Goal: Transaction & Acquisition: Purchase product/service

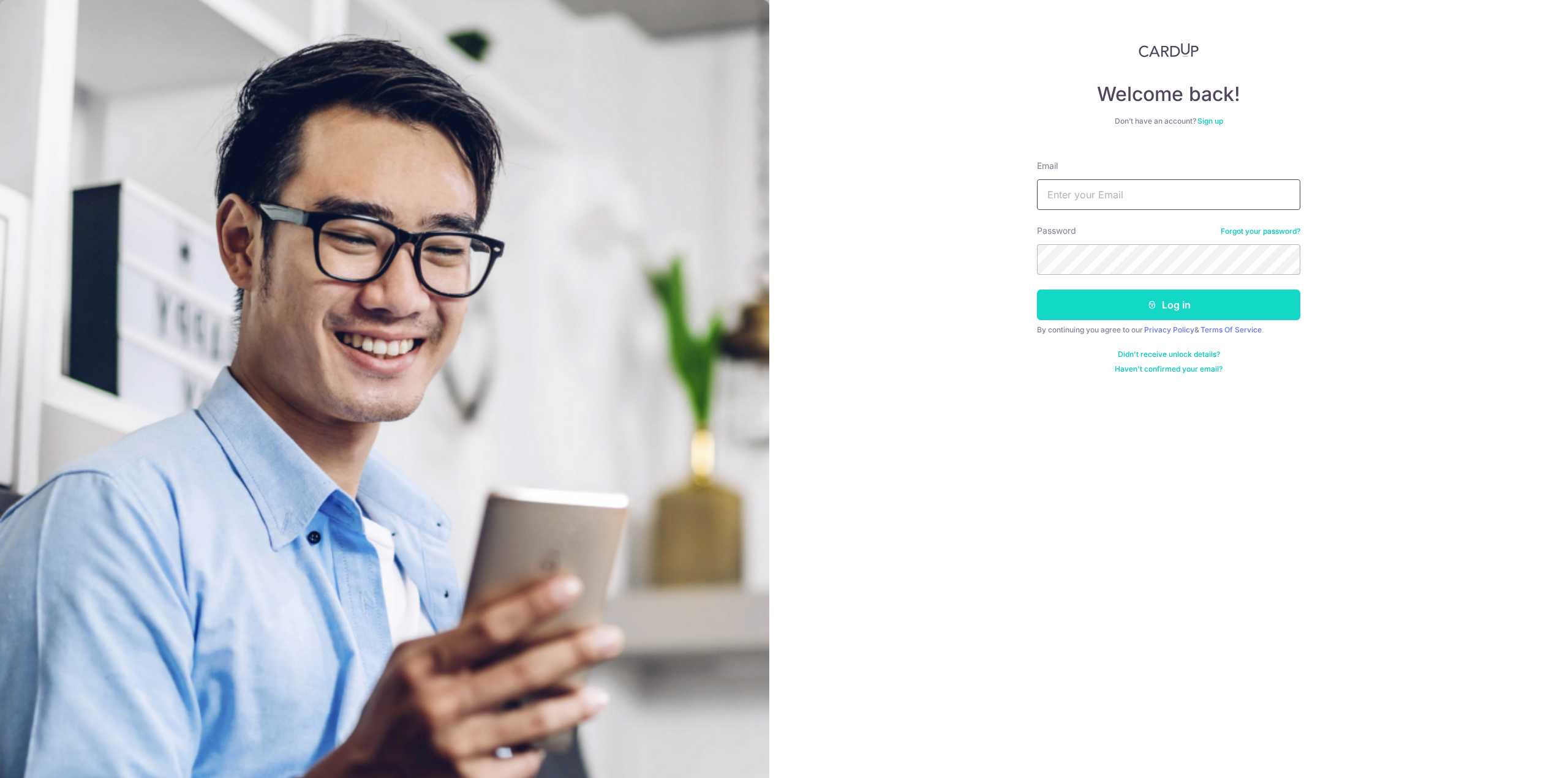
type input "[EMAIL_ADDRESS][DOMAIN_NAME]"
click at [1191, 305] on button "Log in" at bounding box center [1168, 305] width 263 height 31
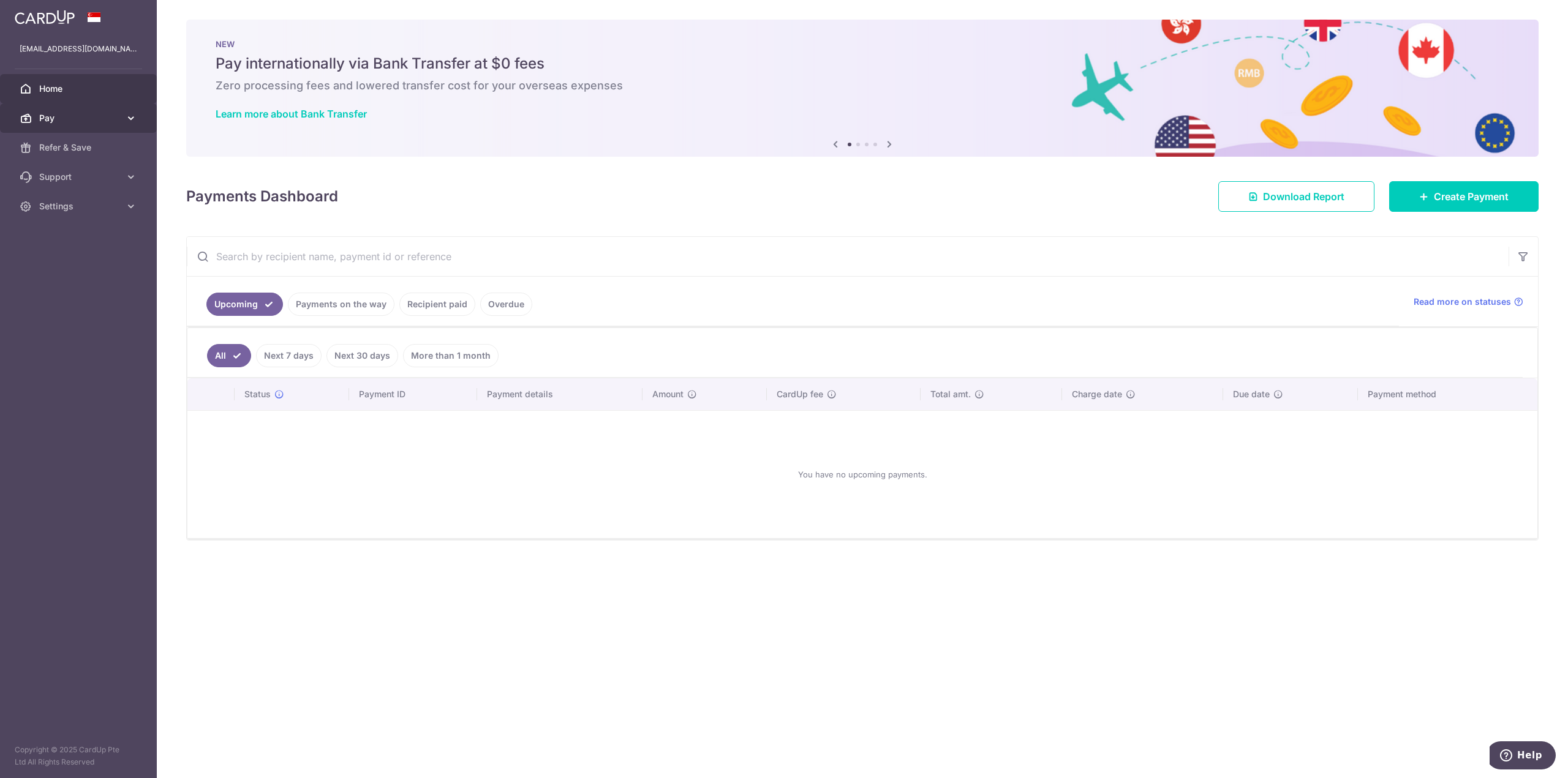
click at [128, 122] on icon at bounding box center [131, 118] width 12 height 12
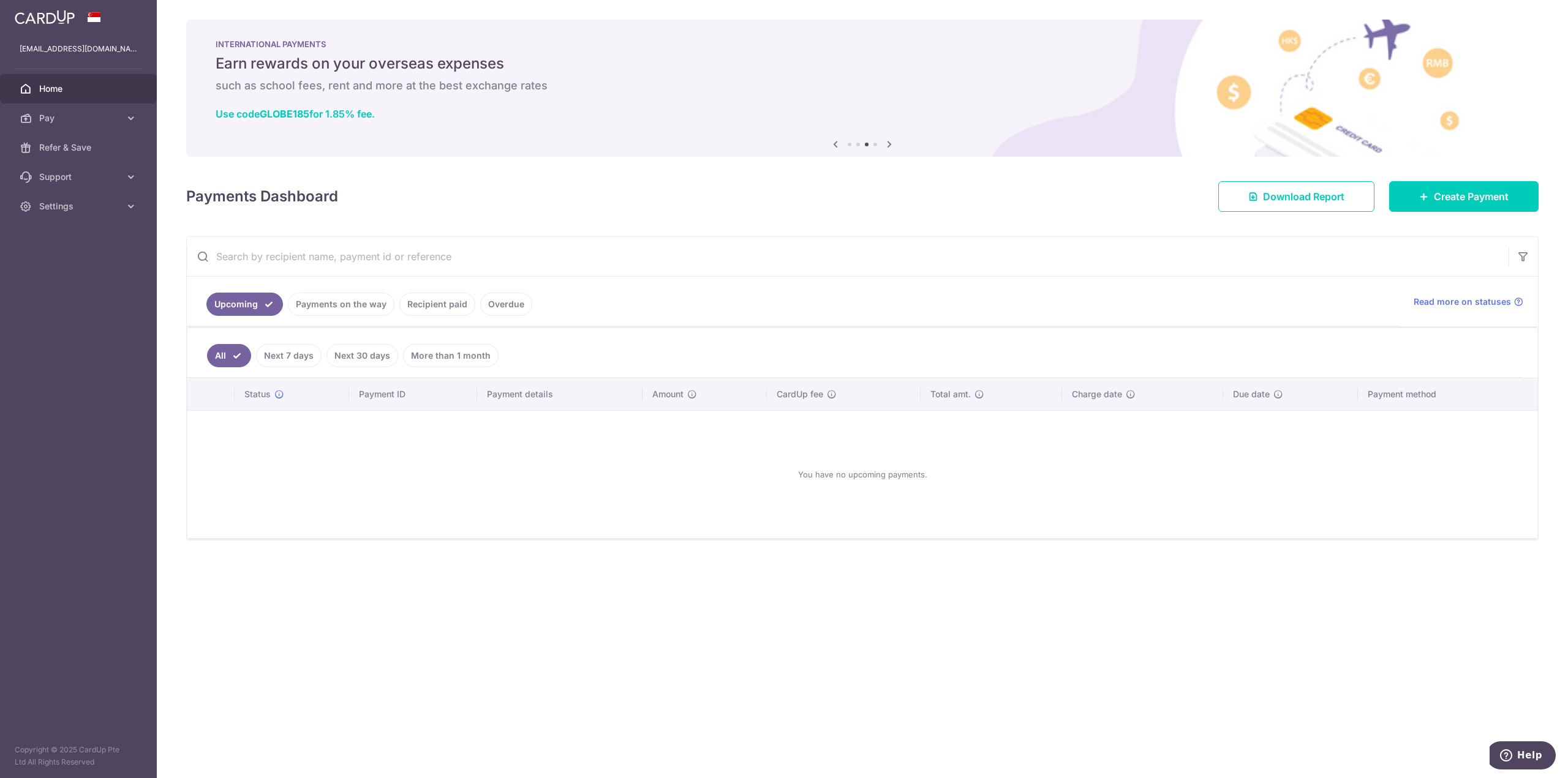
click at [437, 305] on link "Recipient paid" at bounding box center [437, 304] width 76 height 23
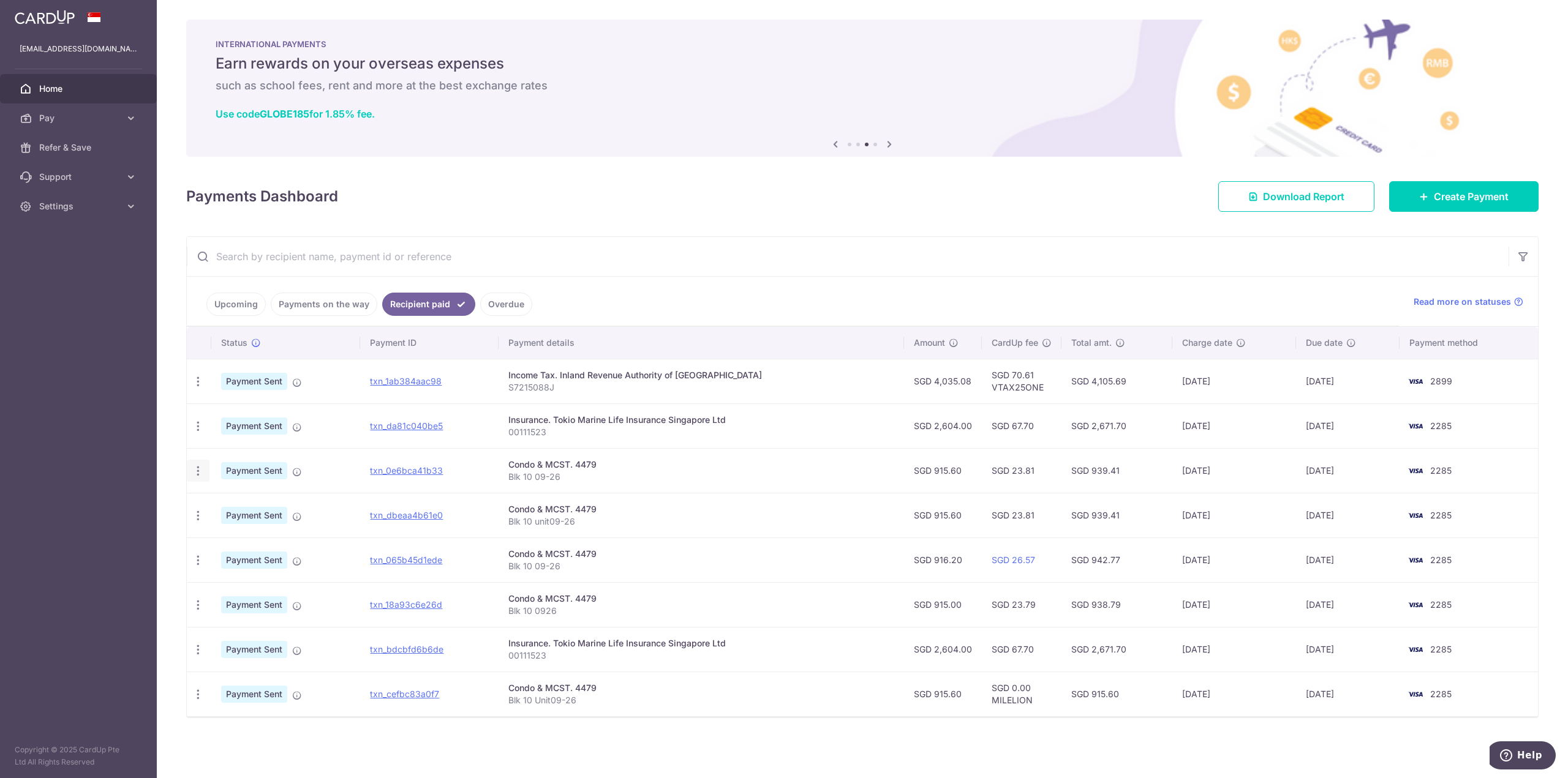
click at [195, 476] on icon "button" at bounding box center [198, 471] width 13 height 13
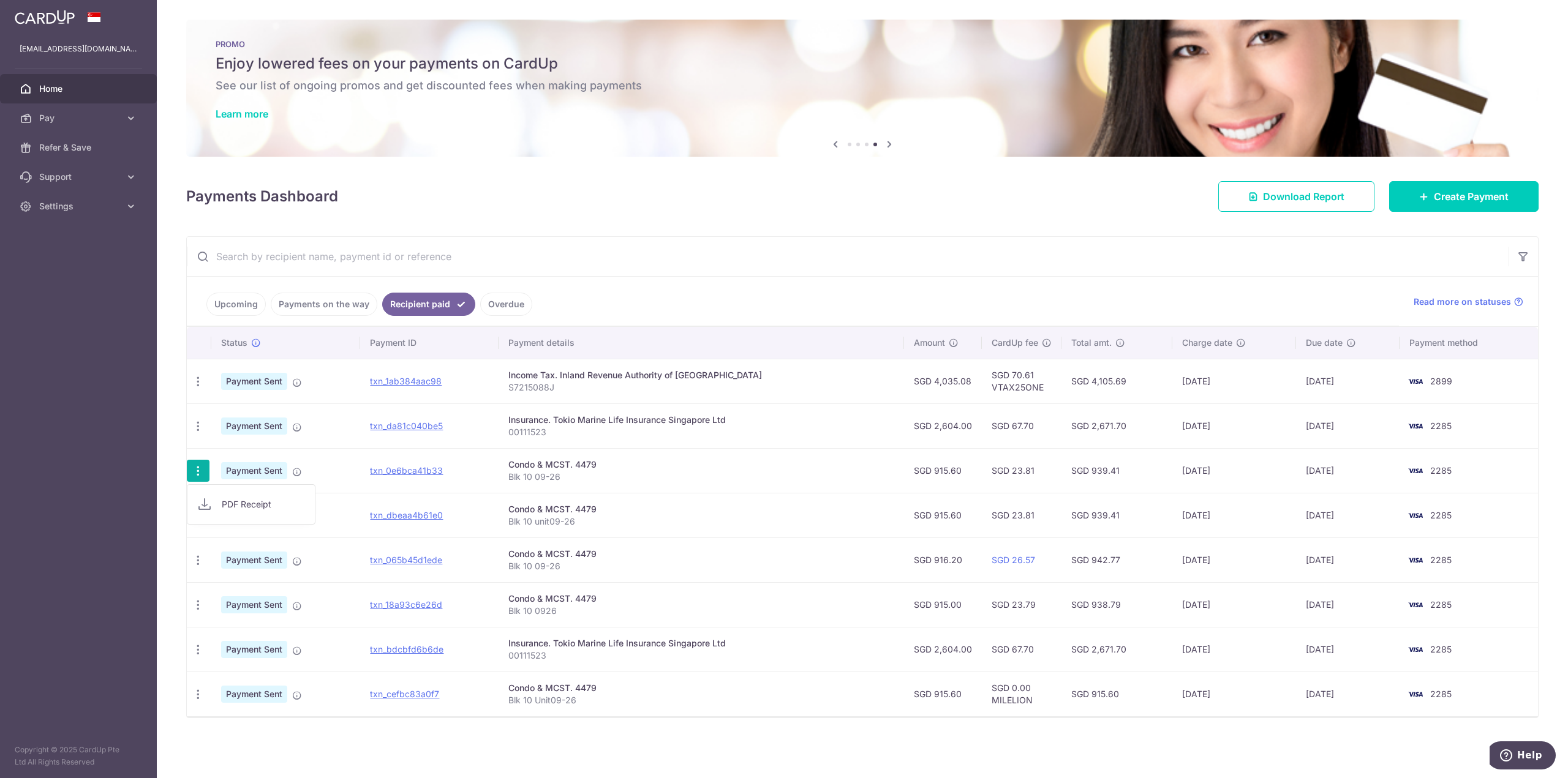
click at [499, 473] on td "txn_0e6bca41b33" at bounding box center [430, 471] width 138 height 44
click at [71, 117] on span "Pay" at bounding box center [80, 118] width 81 height 12
click at [62, 178] on span "Recipients" at bounding box center [80, 177] width 81 height 12
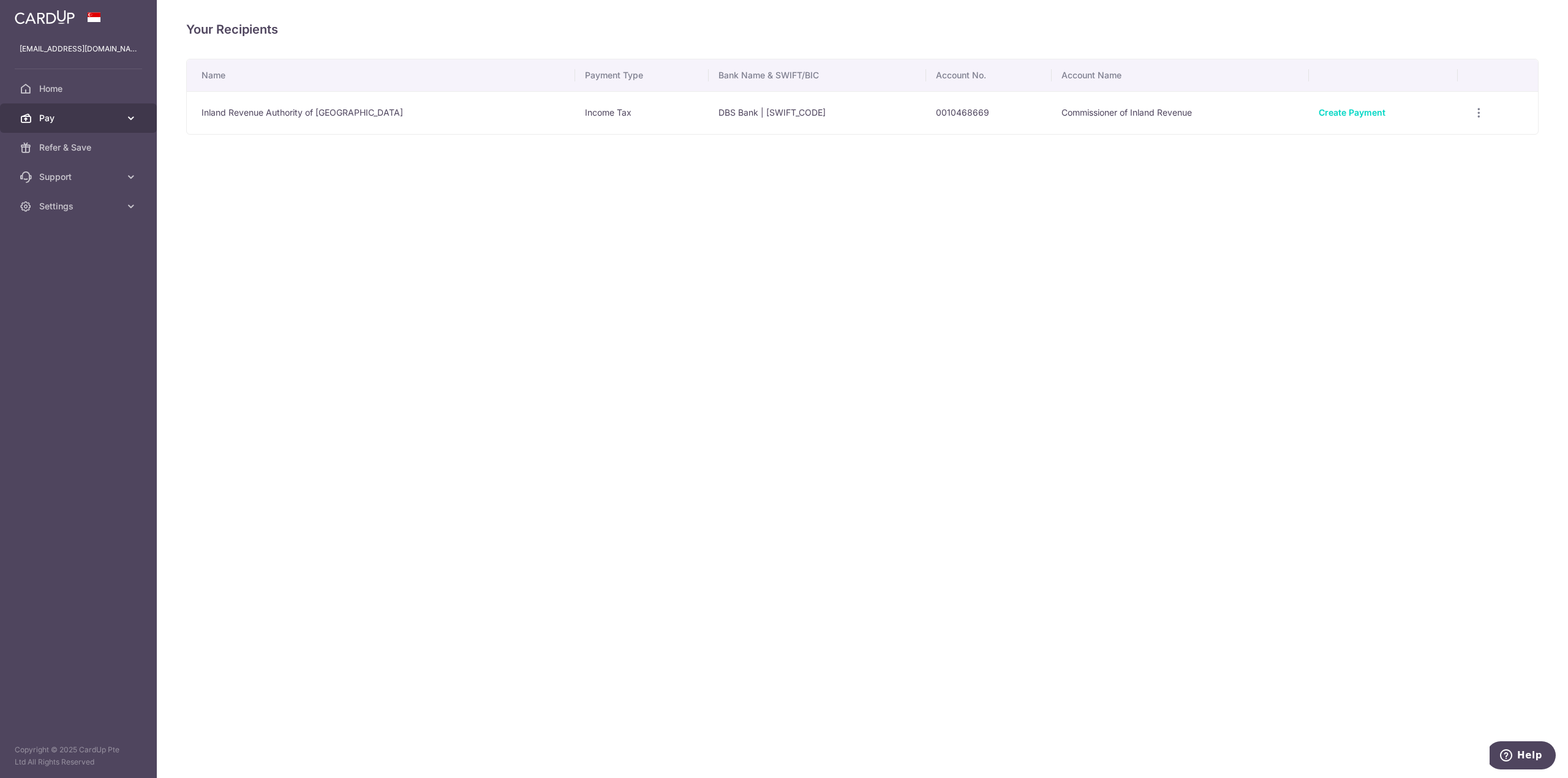
click at [119, 118] on span "Pay" at bounding box center [80, 118] width 81 height 12
click at [92, 144] on span "Payments" at bounding box center [80, 148] width 81 height 12
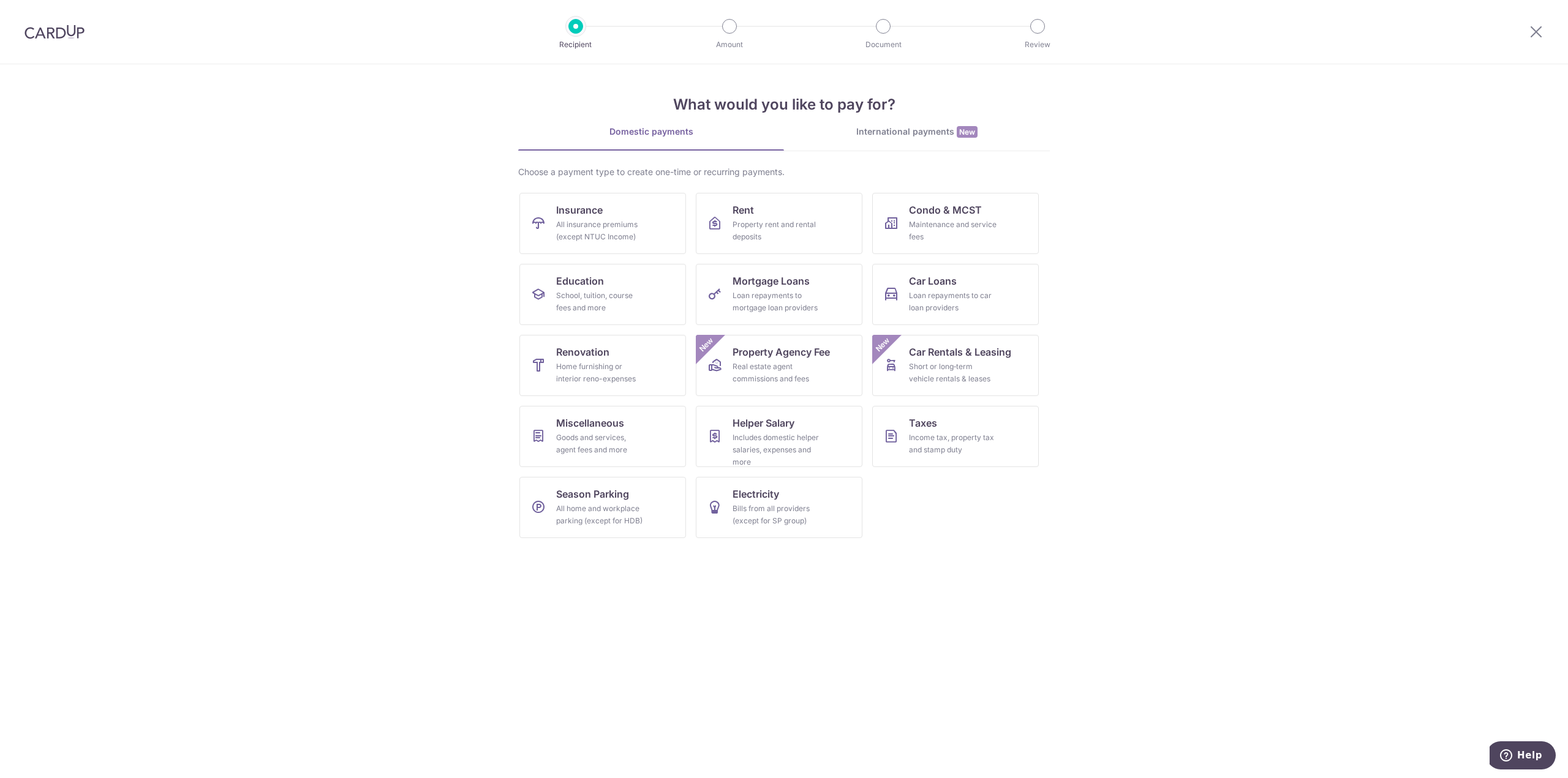
click at [46, 42] on div at bounding box center [54, 32] width 109 height 64
click at [55, 37] on img at bounding box center [55, 32] width 60 height 15
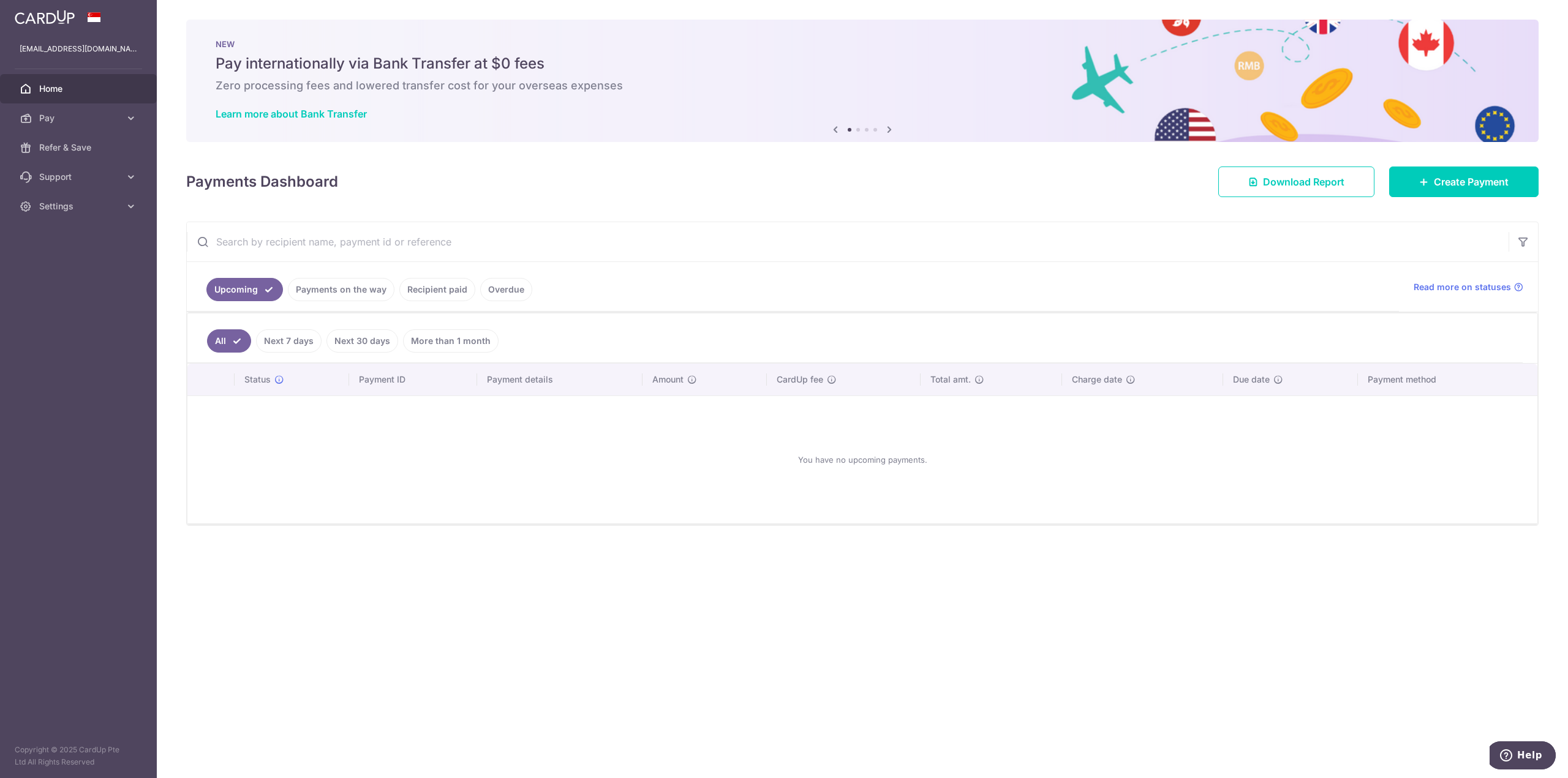
click at [452, 342] on link "More than 1 month" at bounding box center [450, 341] width 95 height 23
click at [425, 292] on link "Recipient paid" at bounding box center [437, 290] width 76 height 23
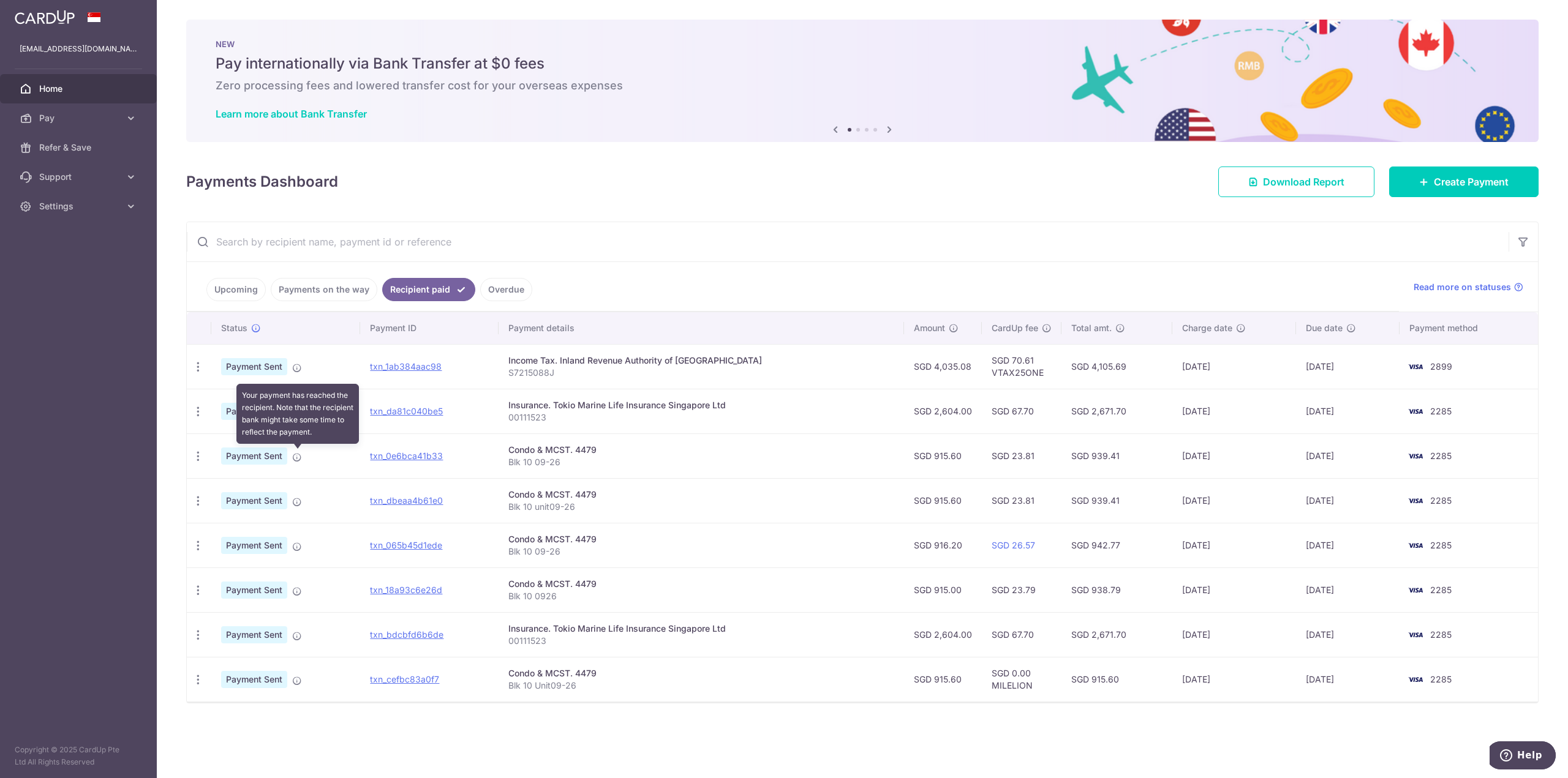
click at [295, 455] on icon at bounding box center [297, 457] width 10 height 10
click at [198, 455] on icon "button" at bounding box center [198, 457] width 13 height 13
click at [601, 497] on div "Condo & MCST. 4479" at bounding box center [701, 495] width 386 height 12
click at [403, 237] on input "text" at bounding box center [847, 242] width 1322 height 39
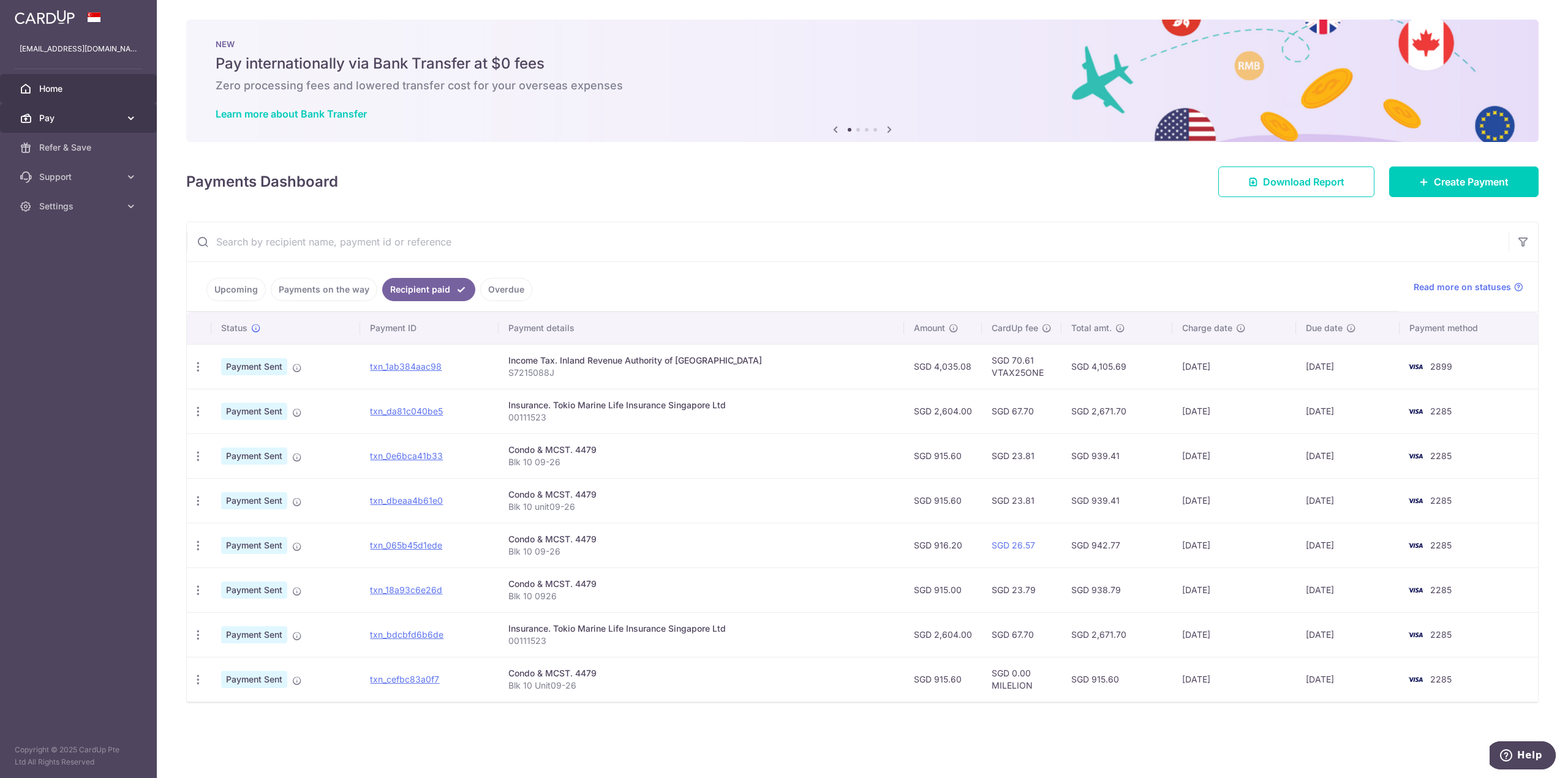
click at [110, 117] on span "Pay" at bounding box center [80, 118] width 81 height 12
click at [73, 142] on span "Payments" at bounding box center [80, 148] width 81 height 12
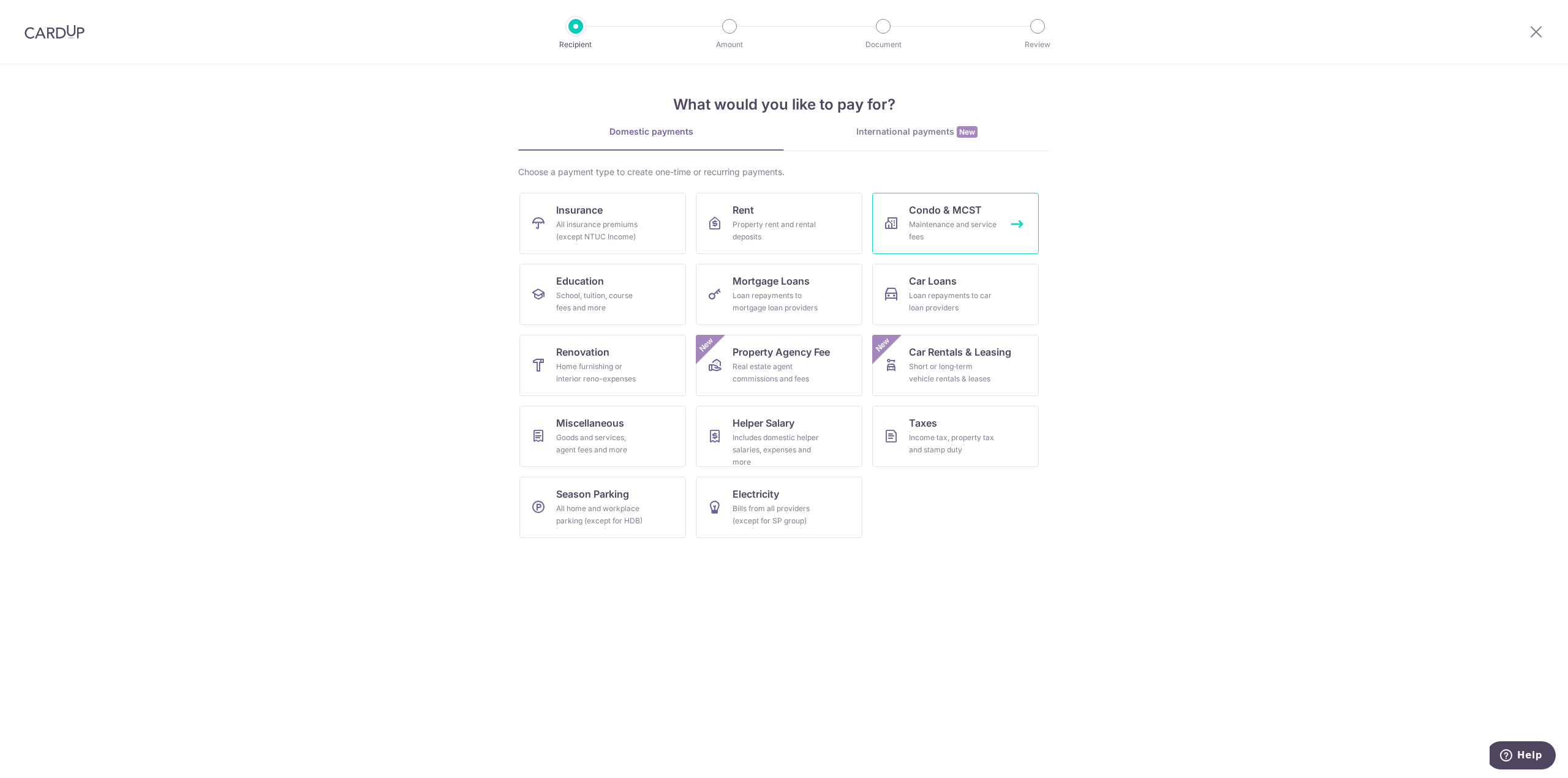
click at [958, 208] on span "Condo & MCST" at bounding box center [945, 210] width 73 height 15
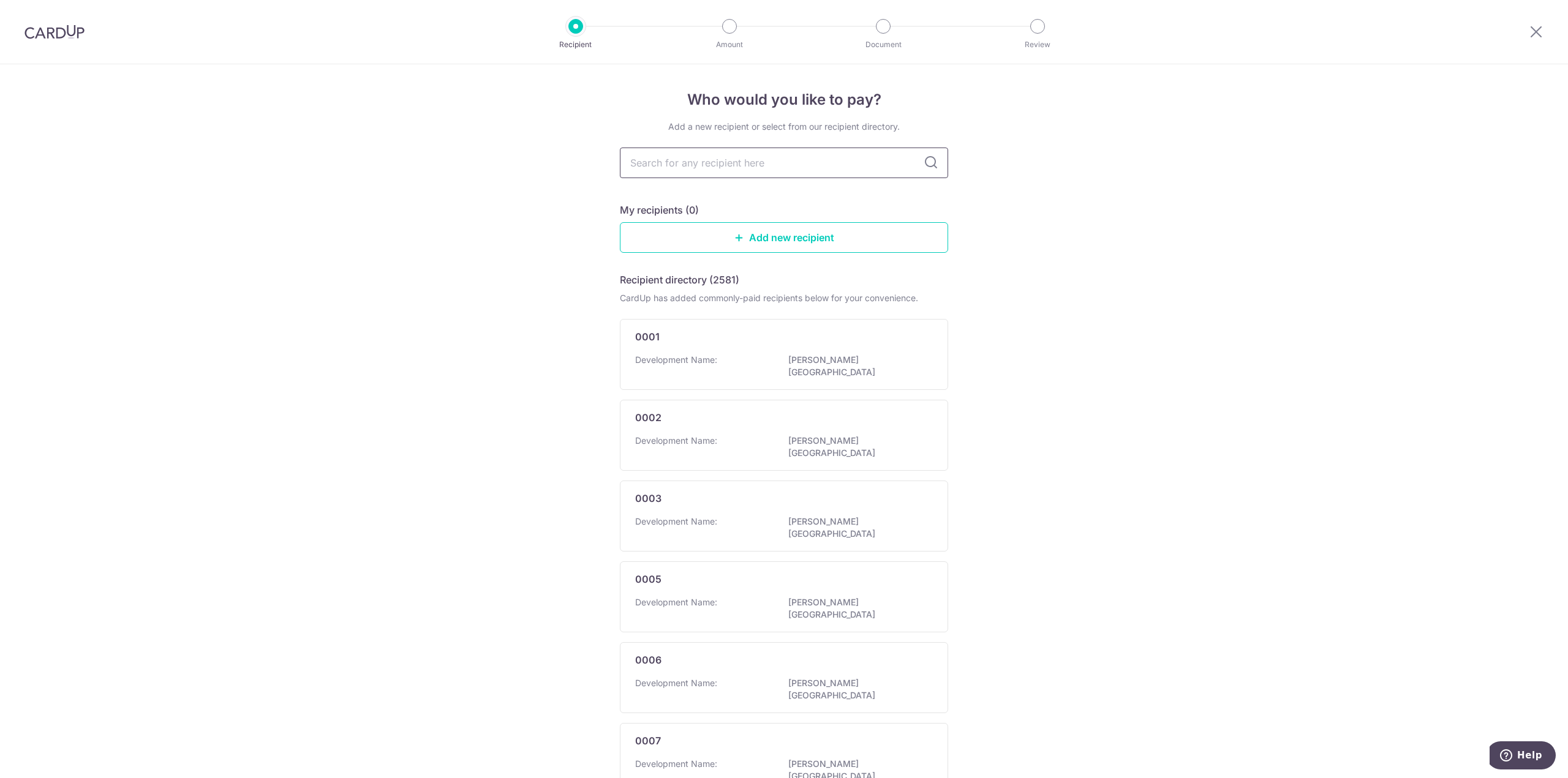
click at [760, 163] on input "text" at bounding box center [783, 163] width 328 height 31
type input "4479"
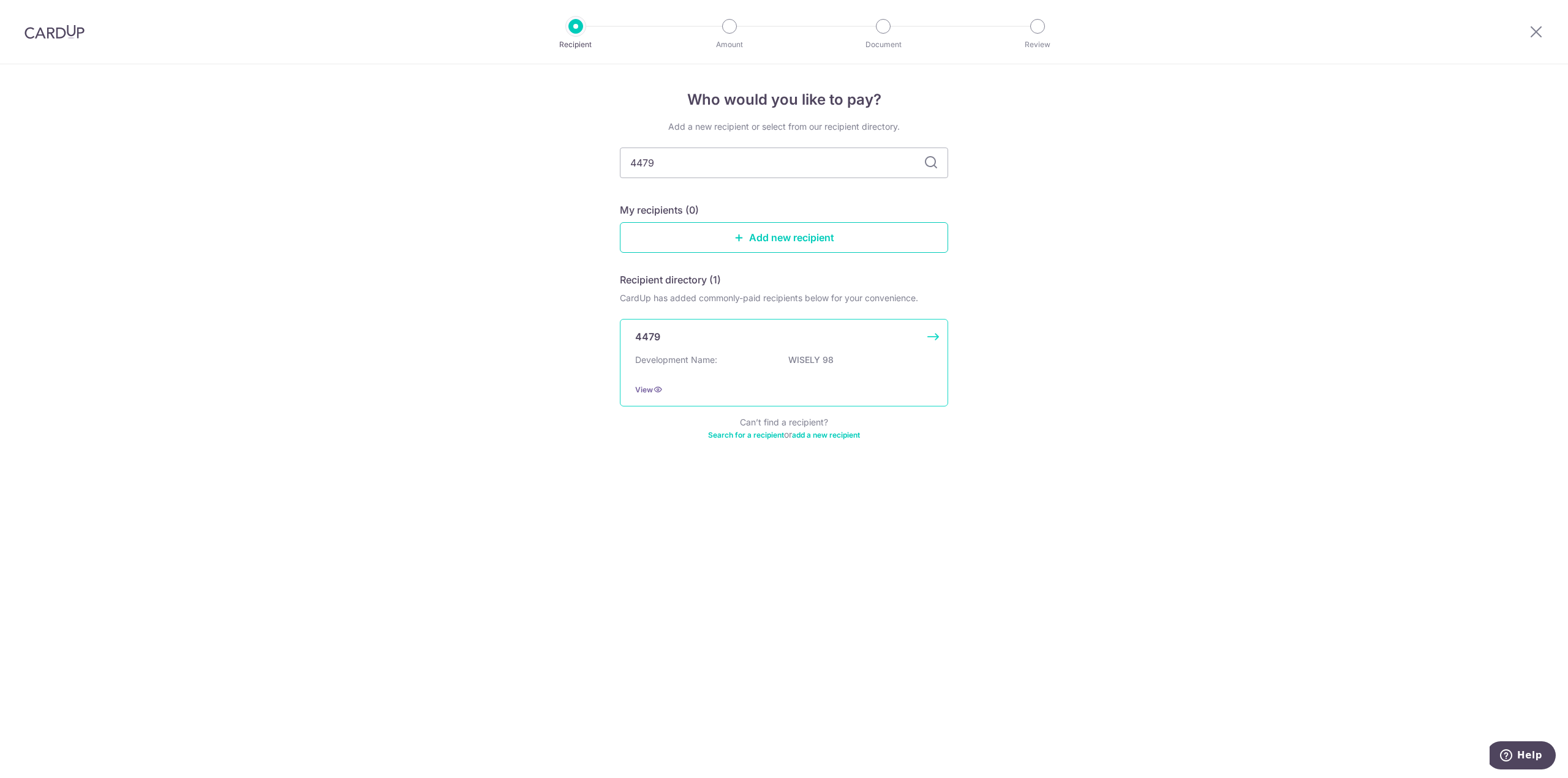
click at [930, 337] on div "4479 Development Name: WISELY 98 View" at bounding box center [783, 363] width 328 height 87
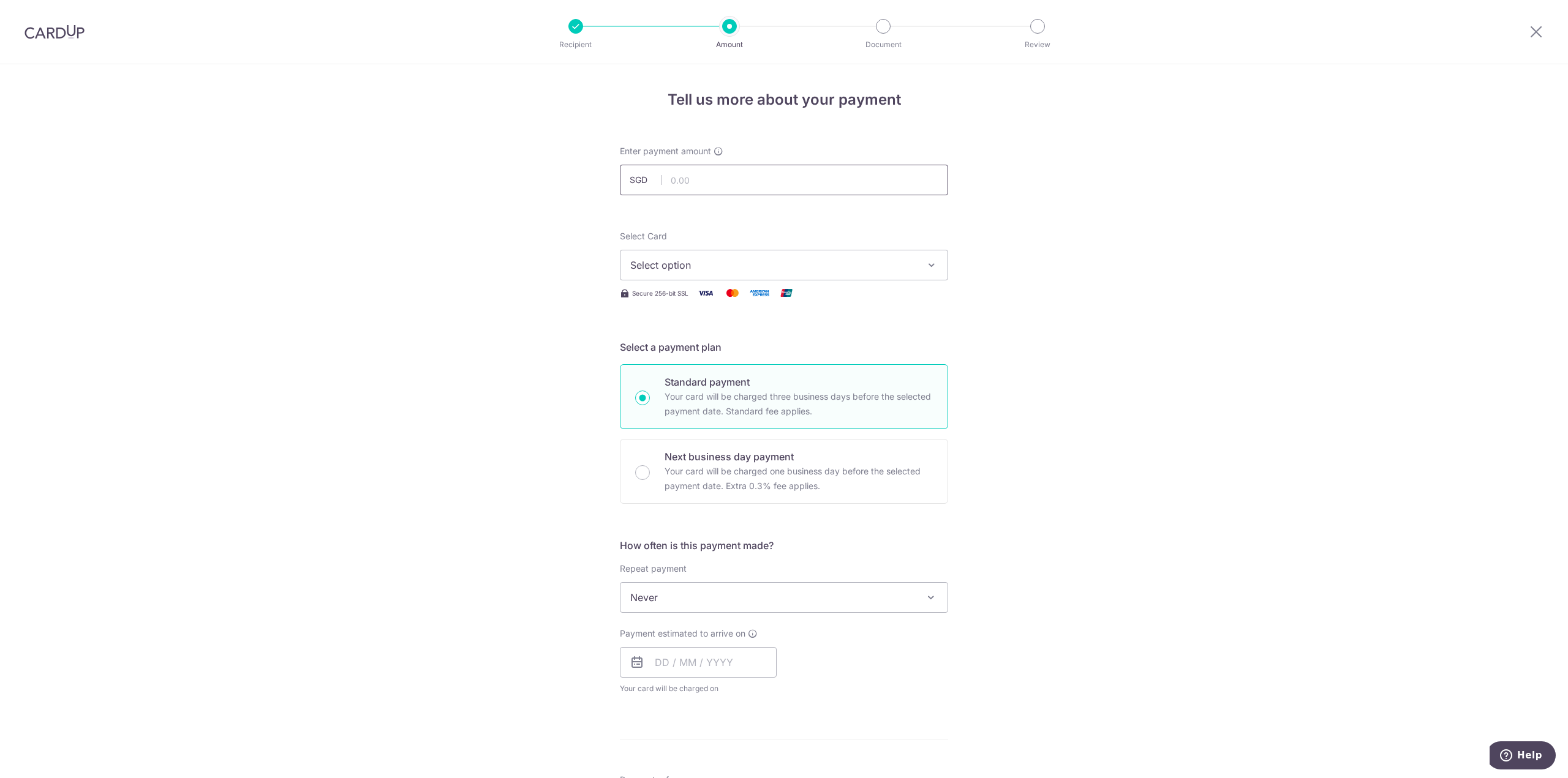
click at [800, 180] on input "text" at bounding box center [783, 179] width 328 height 31
type input "916.20"
click at [1063, 272] on div "Tell us more about your payment Enter payment amount SGD 916.20 916.20 Select C…" at bounding box center [784, 618] width 1568 height 1108
click at [932, 269] on icon "button" at bounding box center [932, 265] width 12 height 12
click at [845, 383] on span "**** 2899" at bounding box center [783, 382] width 307 height 15
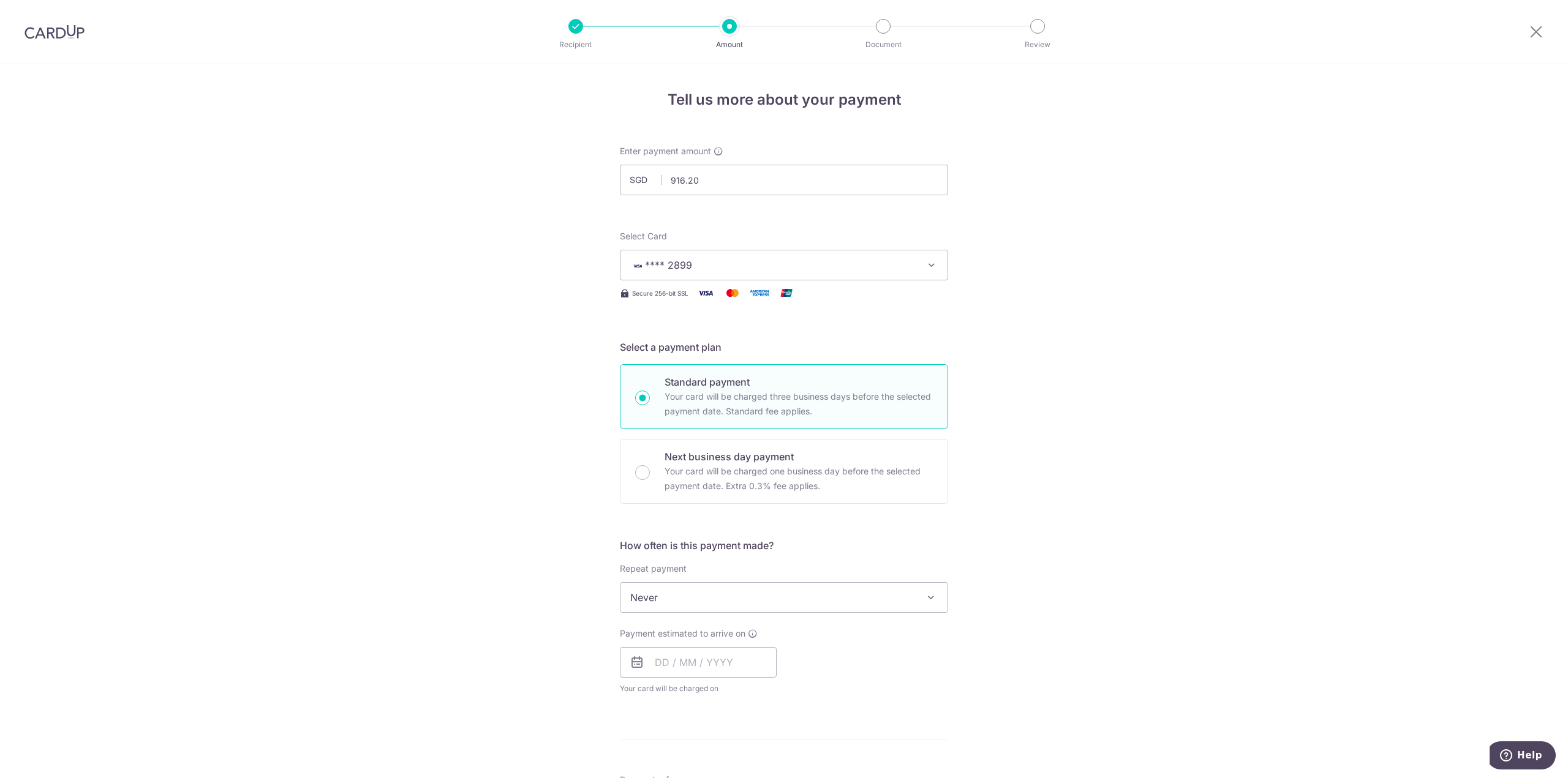
click at [1106, 326] on div "Tell us more about your payment Enter payment amount SGD 916.20 916.20 Select C…" at bounding box center [784, 618] width 1568 height 1108
click at [935, 599] on span "Never" at bounding box center [783, 597] width 328 height 31
click at [1082, 545] on div "Tell us more about your payment Enter payment amount SGD 916.20 916.20 Select C…" at bounding box center [784, 618] width 1568 height 1108
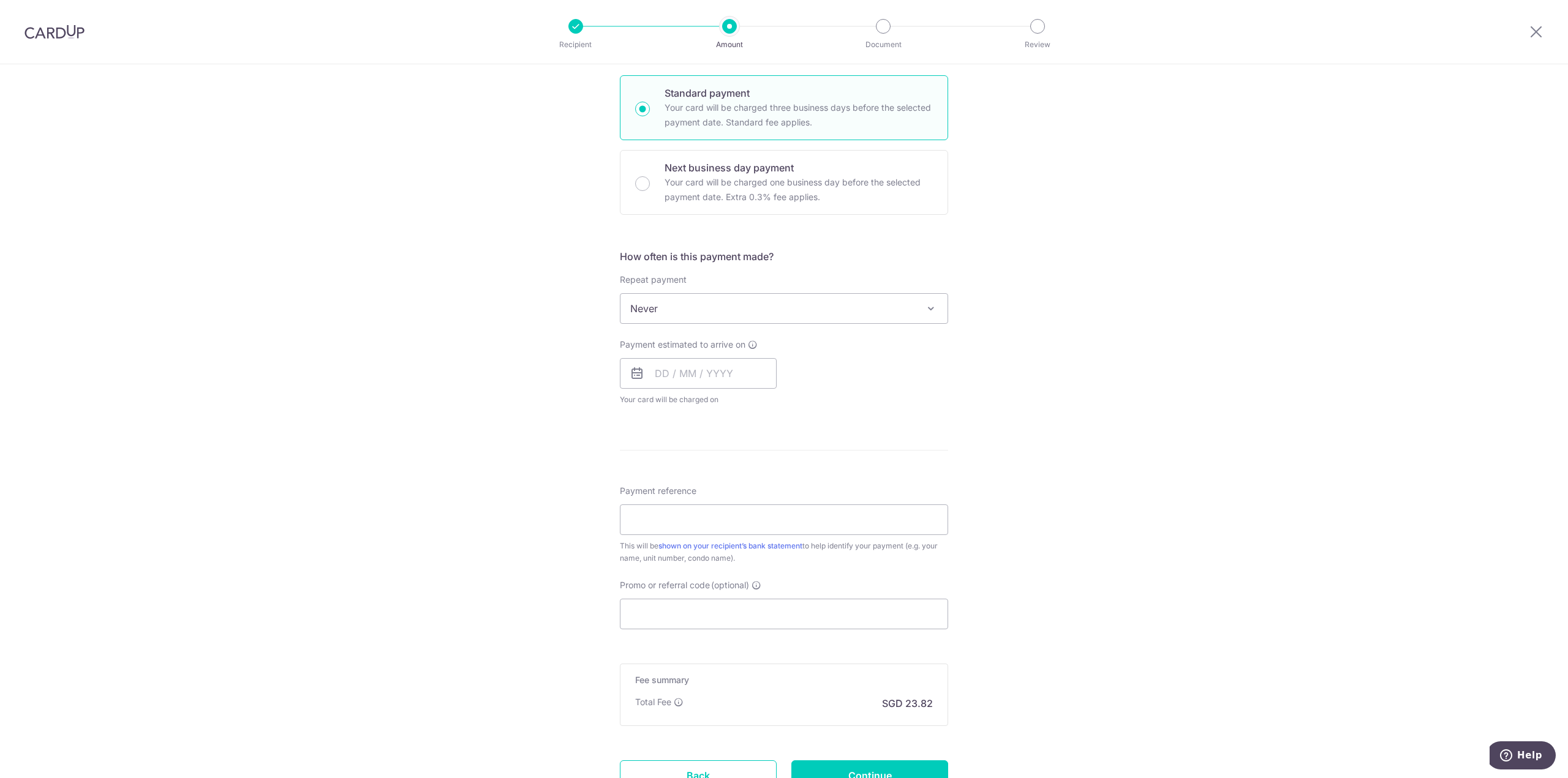
scroll to position [306, 0]
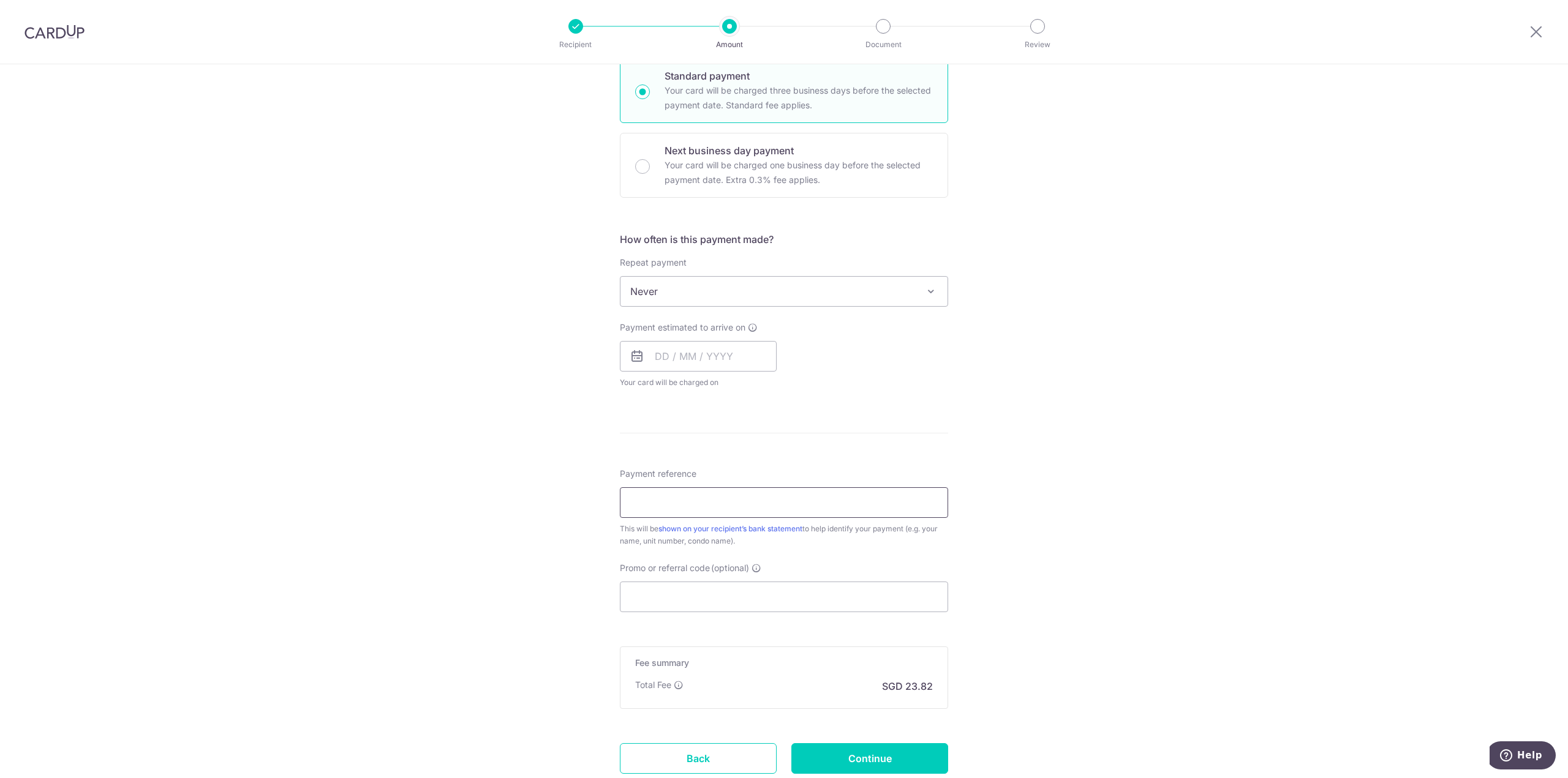
click at [884, 491] on input "Payment reference" at bounding box center [783, 503] width 328 height 31
click at [1079, 534] on div "Tell us more about your payment Enter payment amount SGD 916.20 916.20 Select C…" at bounding box center [784, 311] width 1568 height 1108
click at [883, 499] on input "Payment reference" at bounding box center [783, 503] width 328 height 31
type input "Blk 10 09-26"
click at [1038, 514] on div "Tell us more about your payment Enter payment amount SGD 916.20 916.20 Select C…" at bounding box center [784, 311] width 1568 height 1108
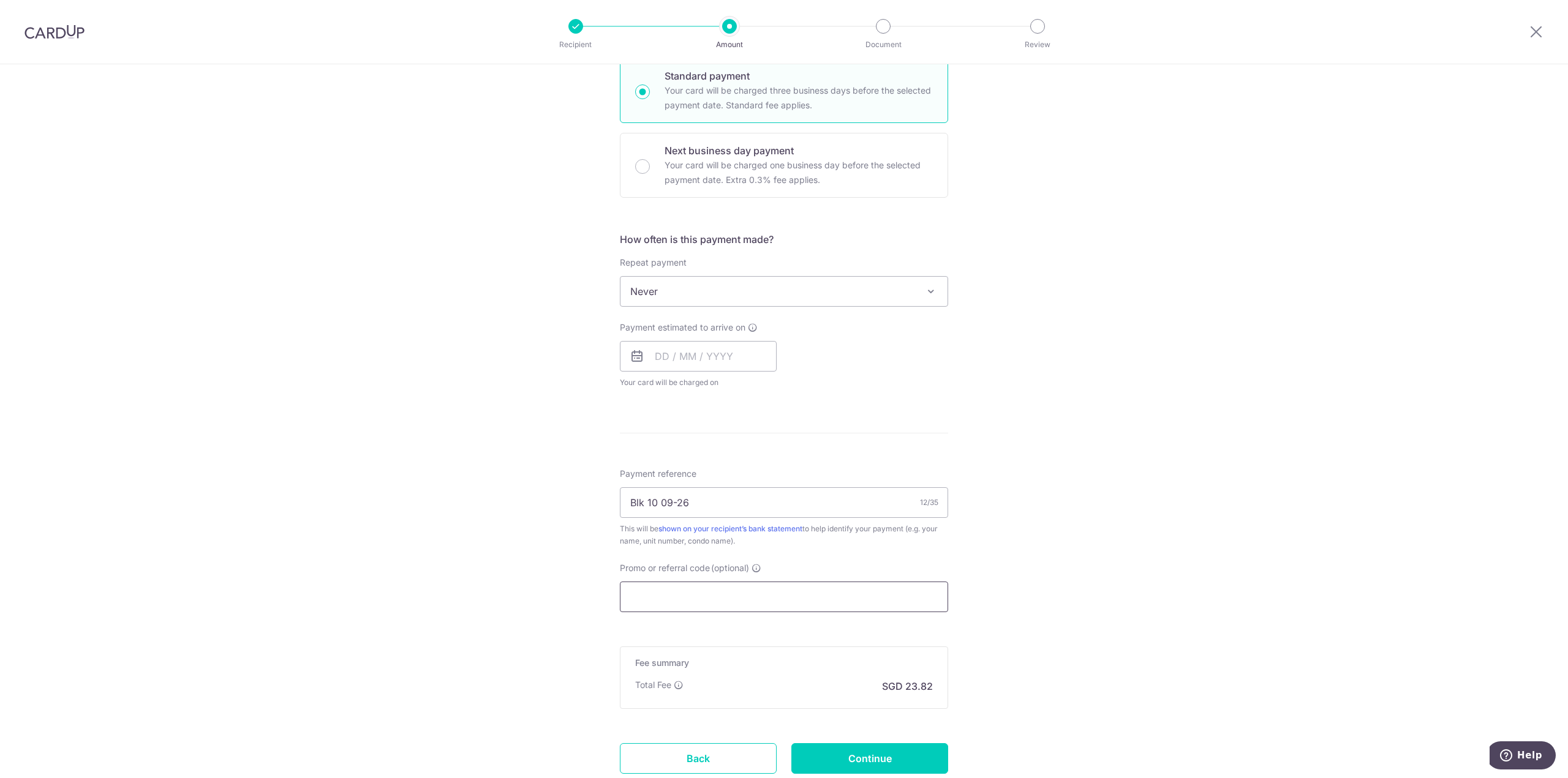
click at [898, 602] on input "Promo or referral code (optional)" at bounding box center [783, 597] width 328 height 31
paste input "3NEWR6"
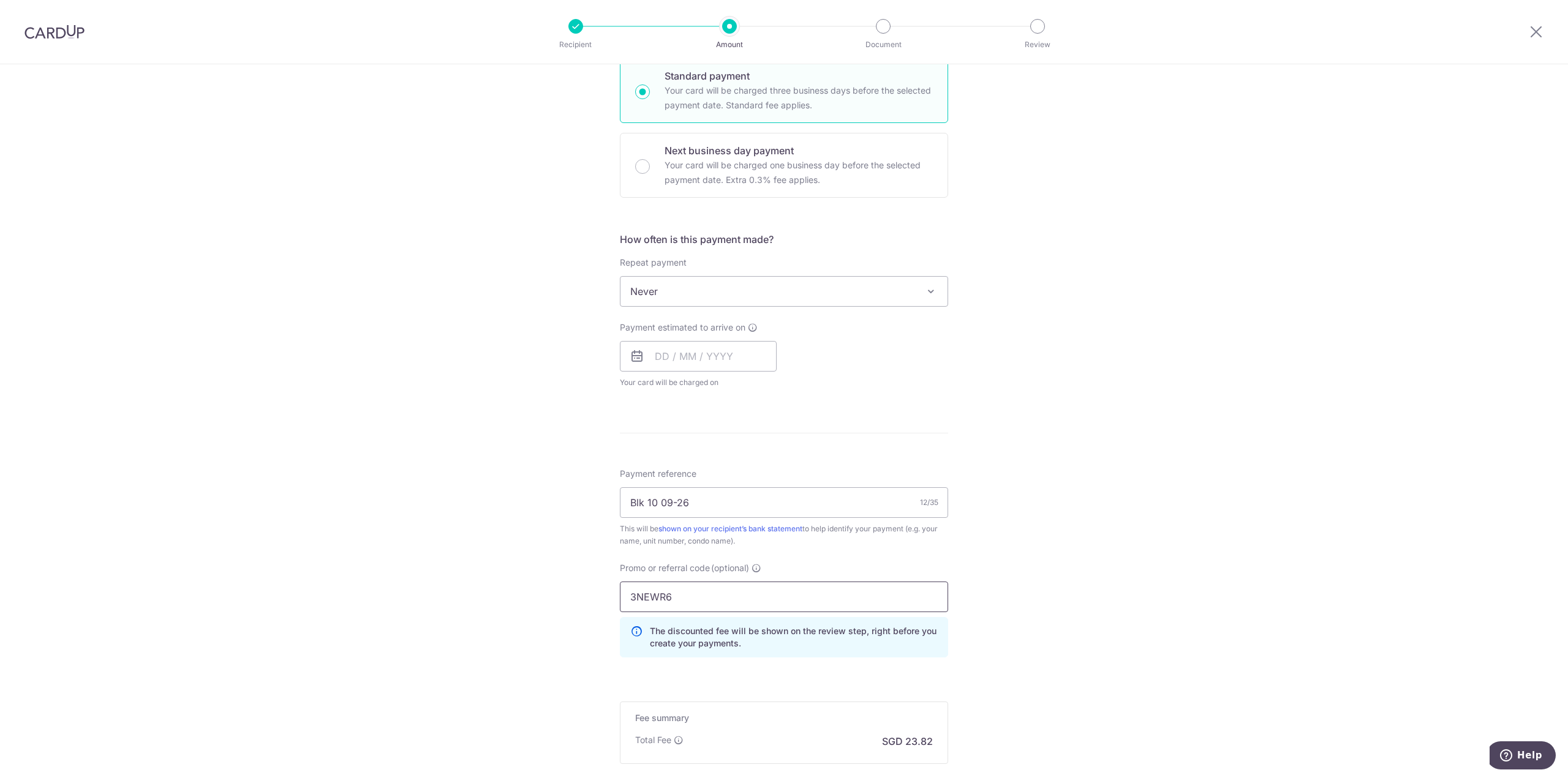
type input "3NEWR6"
click at [1068, 600] on div "Tell us more about your payment Enter payment amount SGD 916.20 916.20 Select C…" at bounding box center [784, 339] width 1568 height 1163
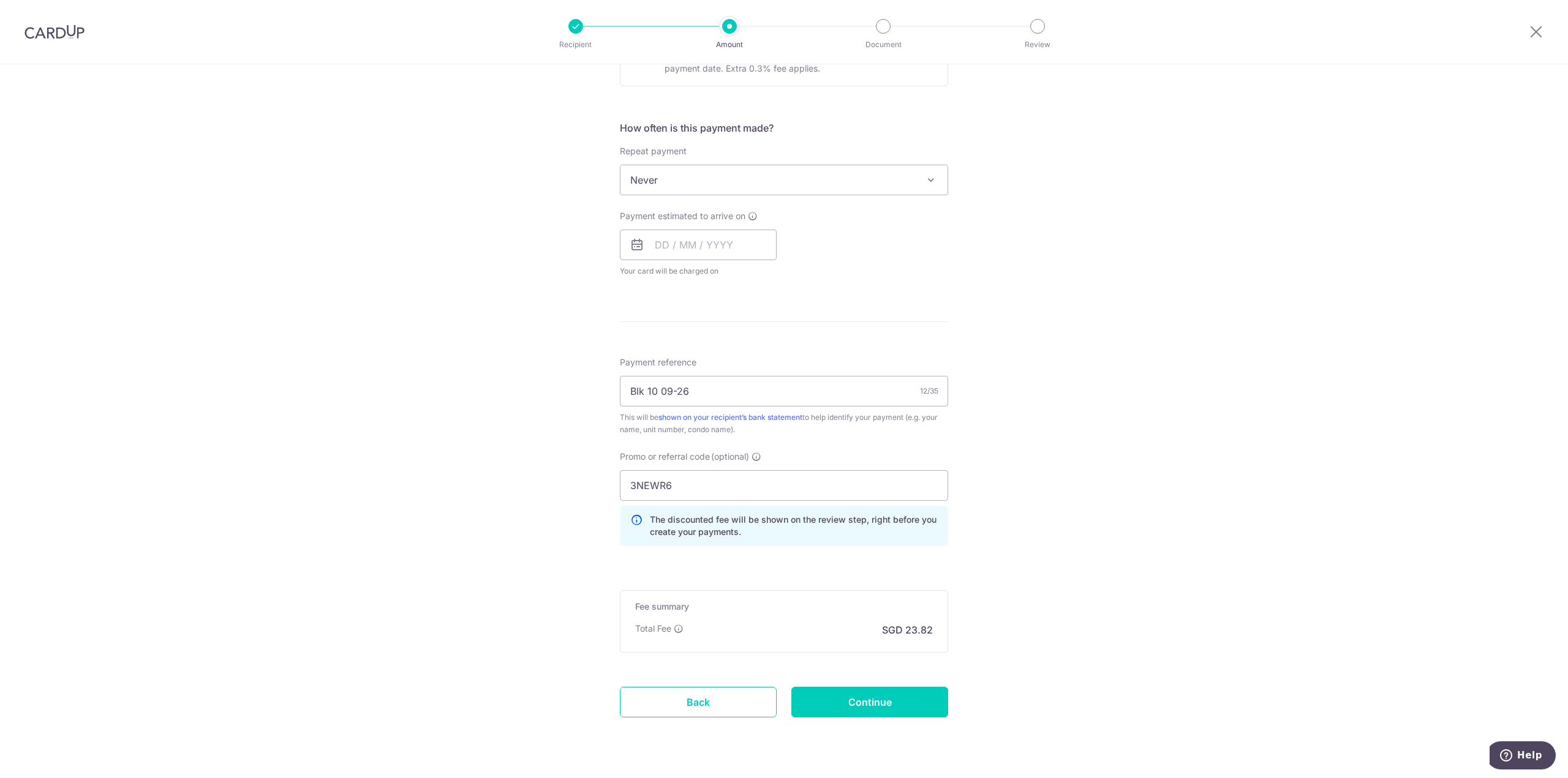
scroll to position [449, 0]
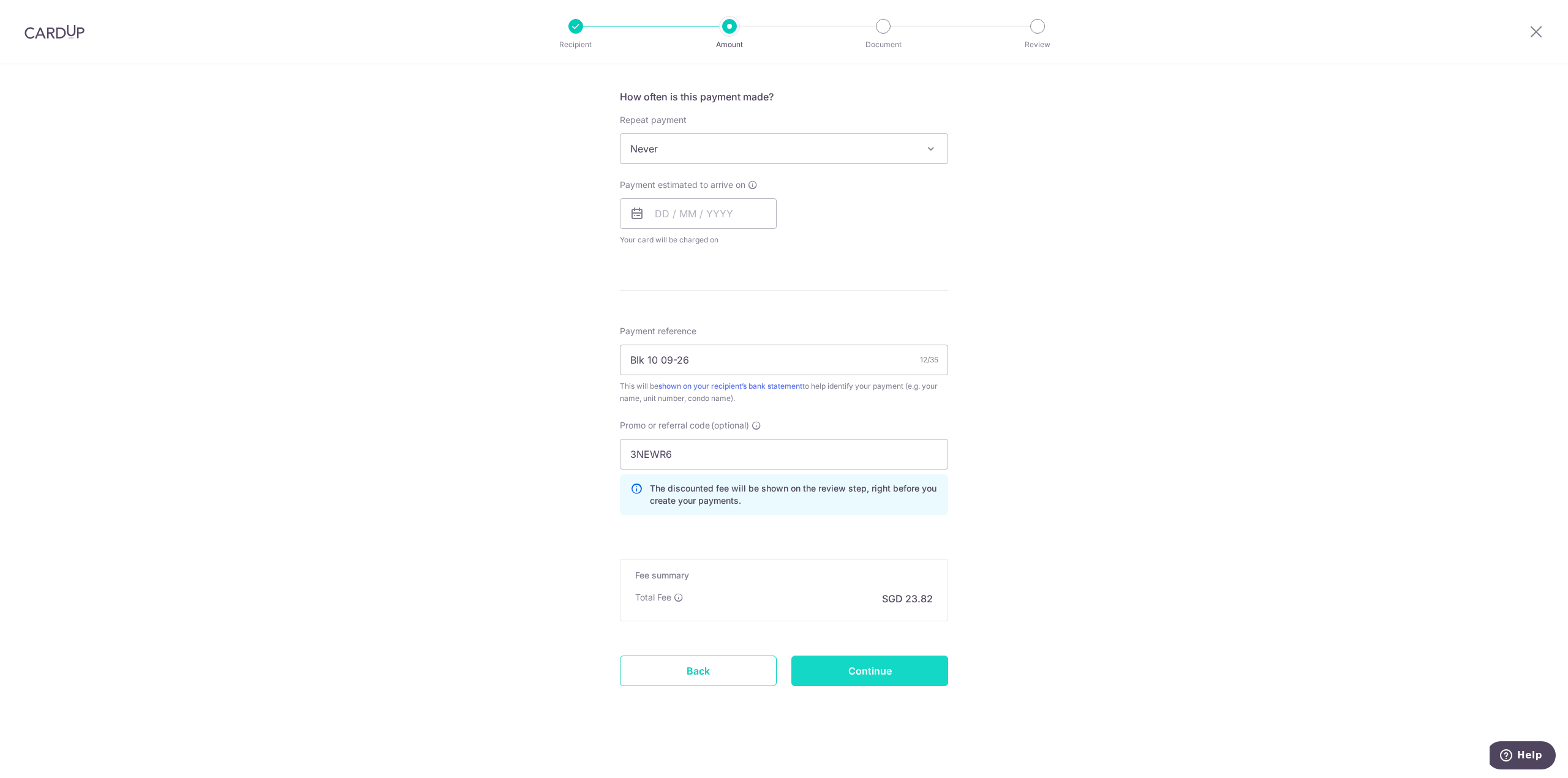
click at [899, 667] on input "Continue" at bounding box center [870, 671] width 157 height 31
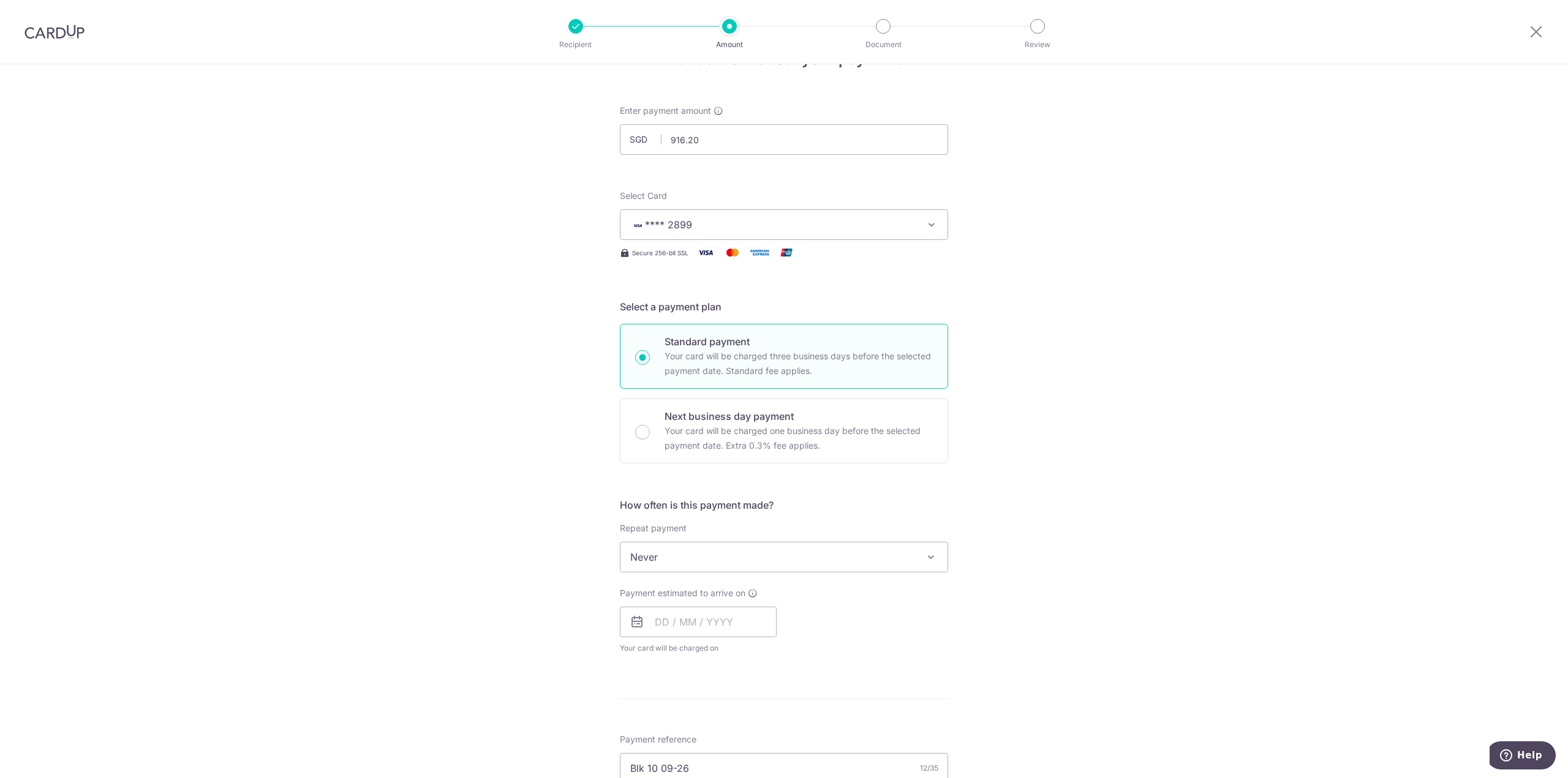
scroll to position [20, 0]
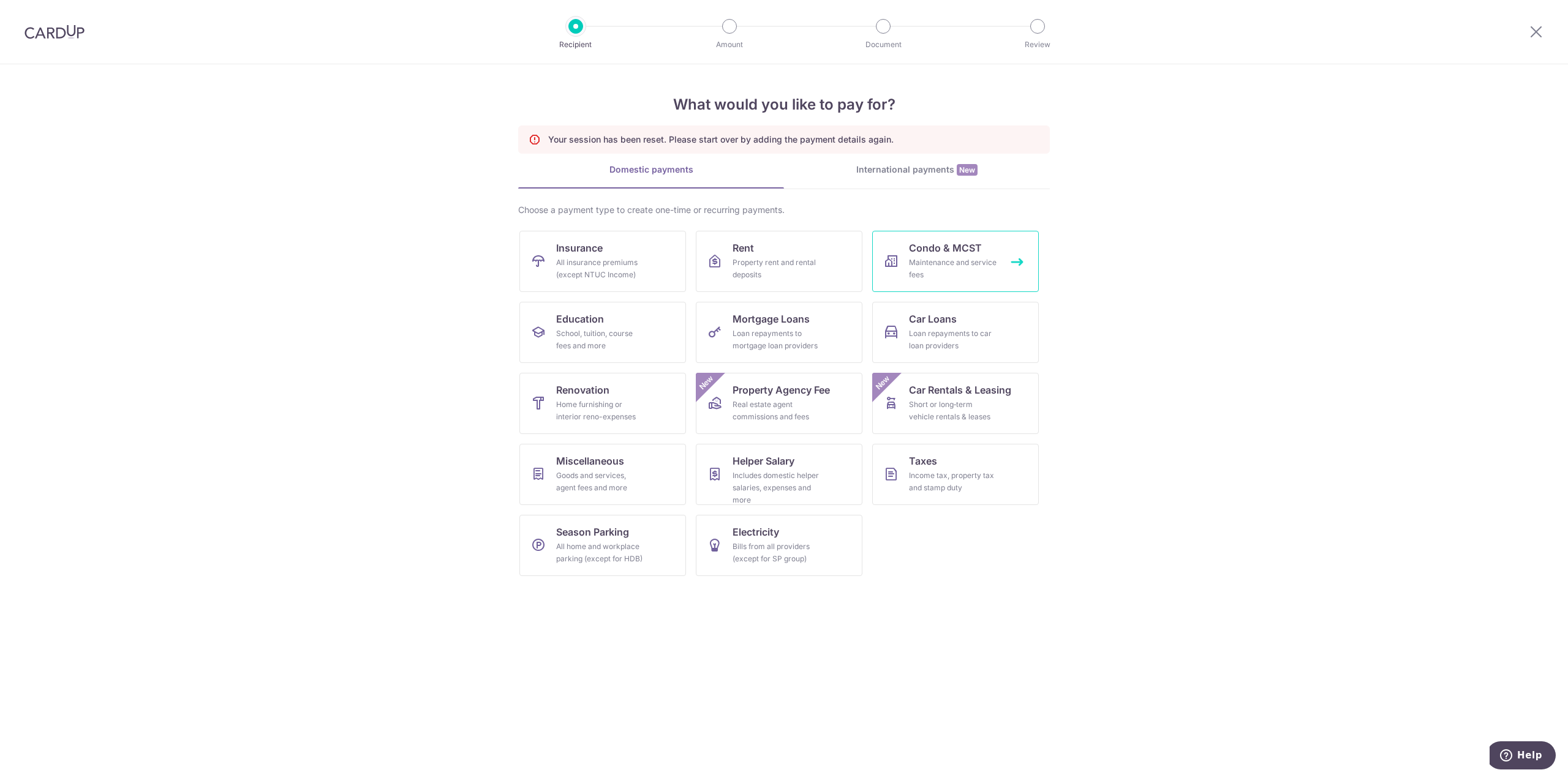
click at [961, 261] on div "Maintenance and service fees" at bounding box center [952, 269] width 88 height 25
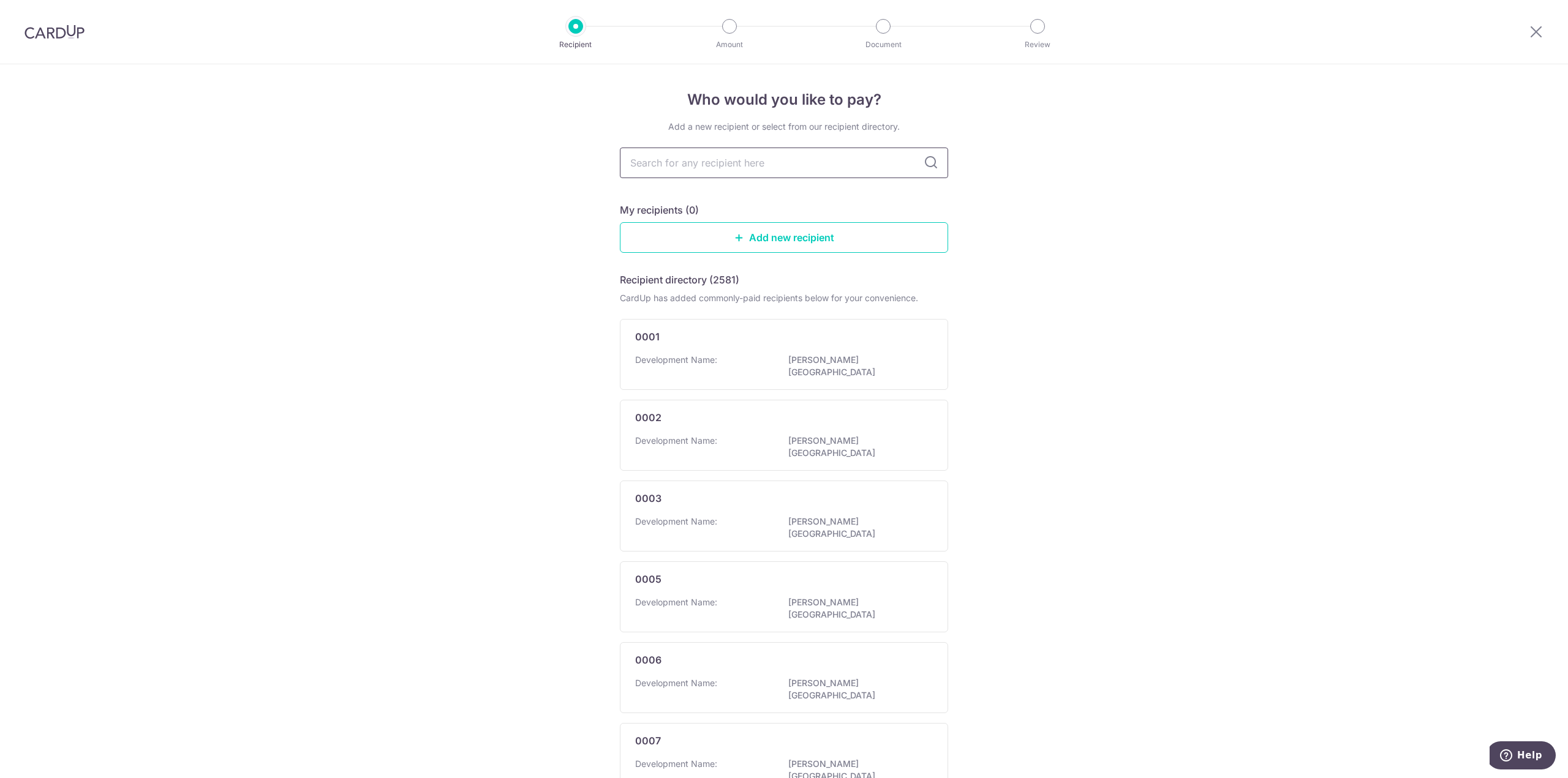
click at [698, 165] on input "text" at bounding box center [783, 163] width 328 height 31
type input "1"
type input "447"
type input "4479"
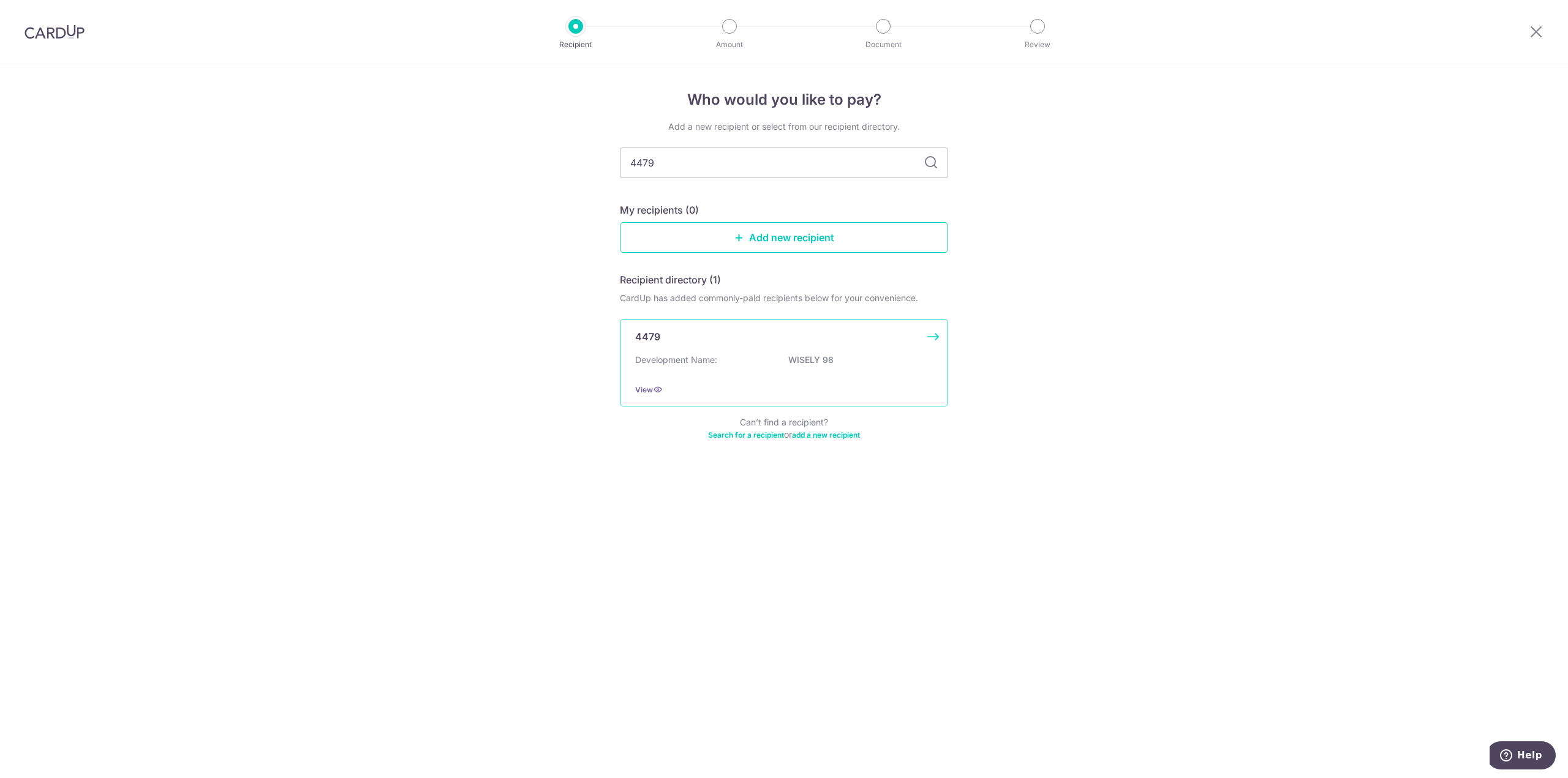
click at [936, 338] on div "4479 Development Name: WISELY 98 View" at bounding box center [783, 363] width 328 height 87
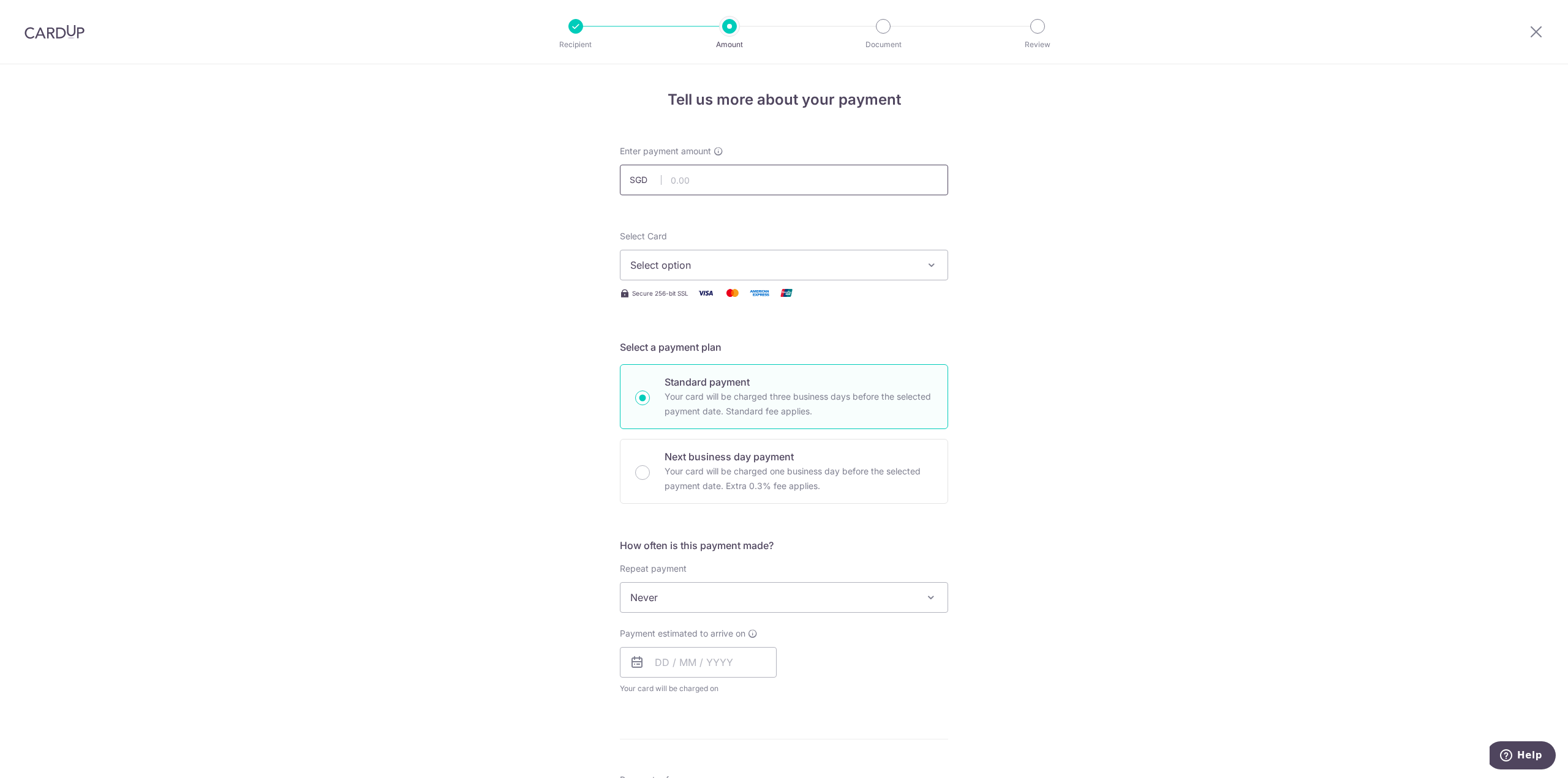
click at [792, 188] on input "text" at bounding box center [783, 179] width 328 height 31
type input "916.20"
click at [1119, 253] on div "Tell us more about your payment Enter payment amount SGD 916.20 916.20 Select C…" at bounding box center [784, 618] width 1568 height 1108
click at [1086, 307] on div "Tell us more about your payment Enter payment amount SGD 916.20 916.20 Select C…" at bounding box center [784, 618] width 1568 height 1108
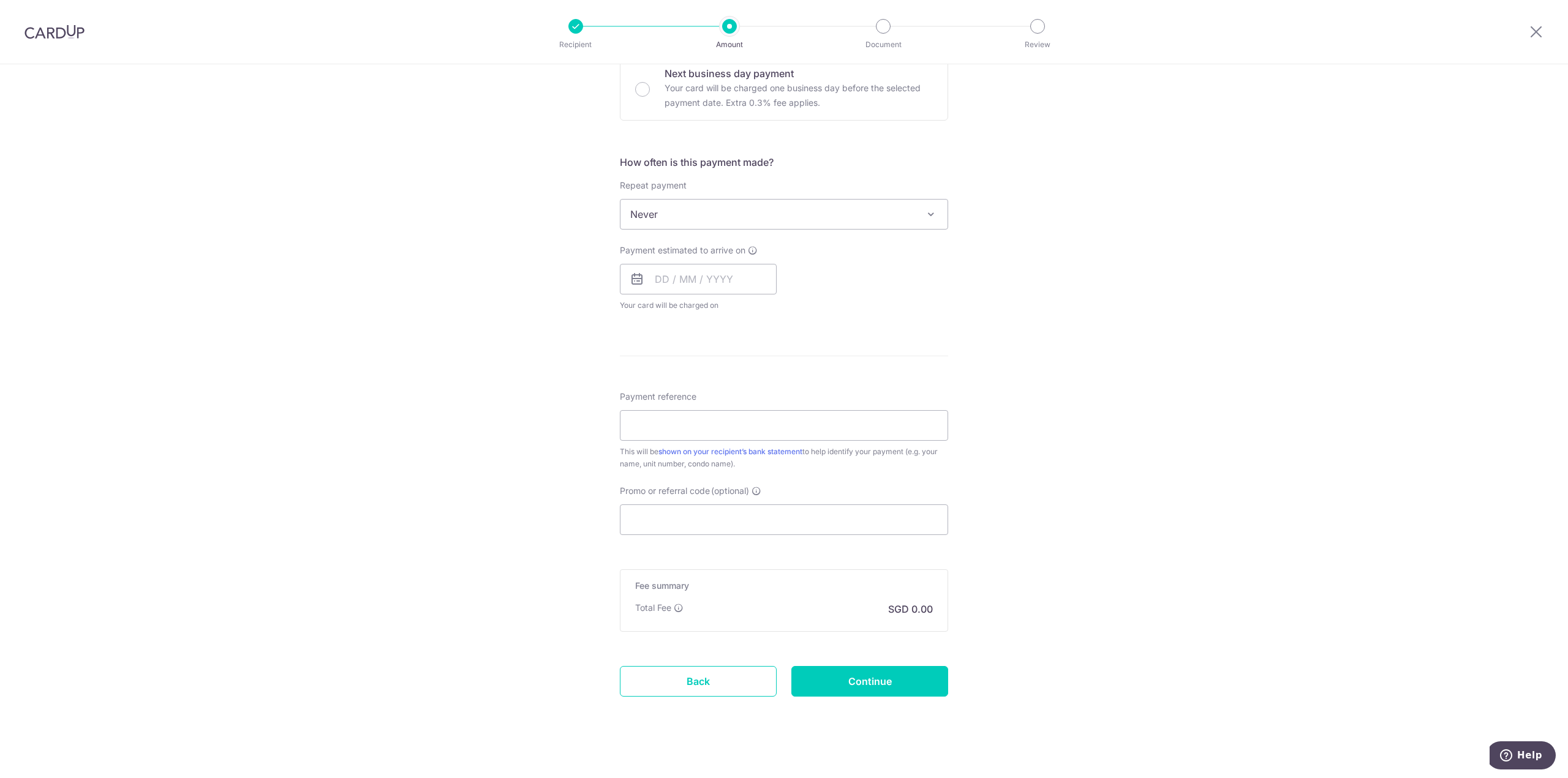
scroll to position [394, 0]
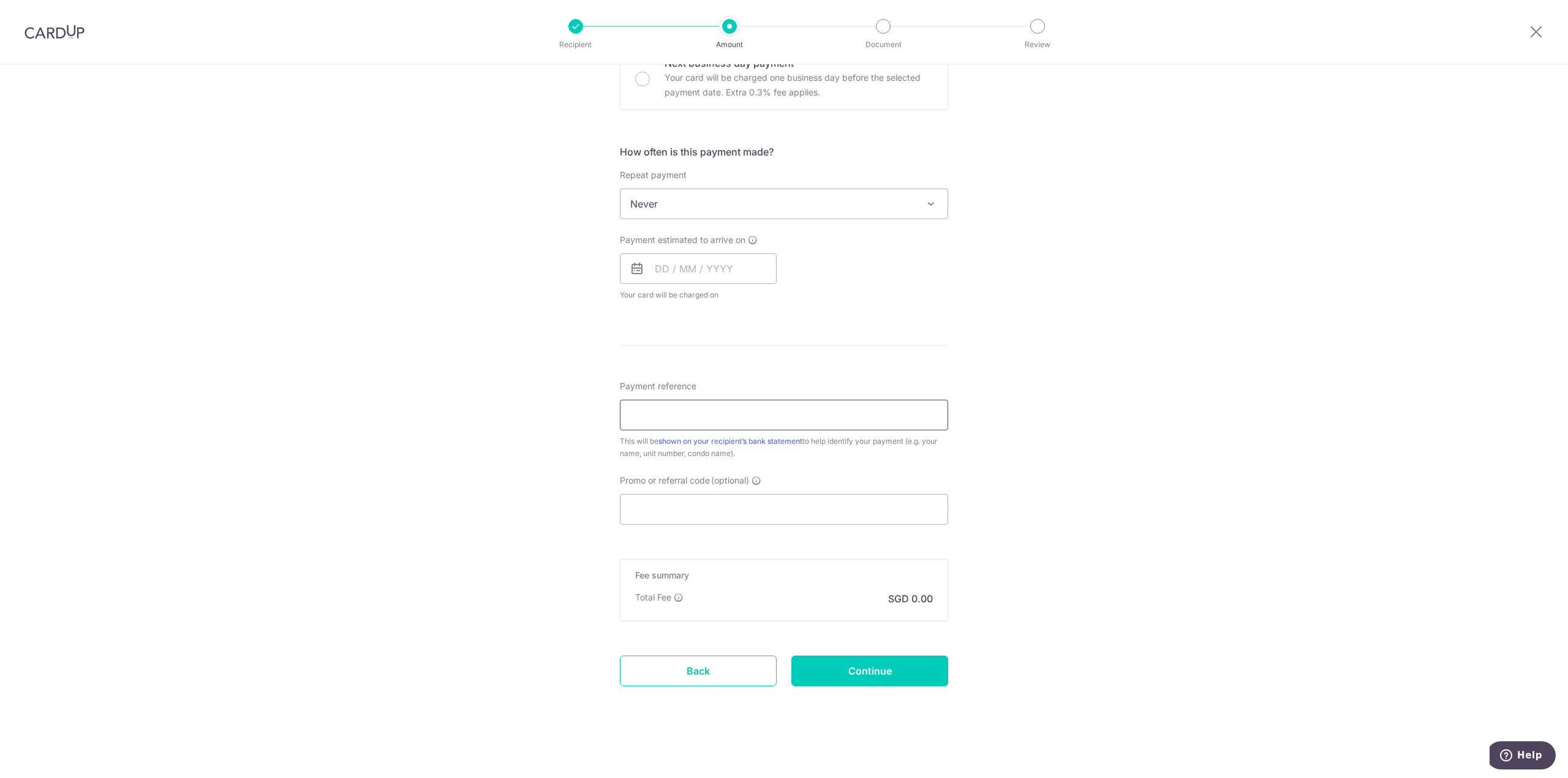
click at [892, 424] on input "Payment reference" at bounding box center [783, 415] width 328 height 31
type input "Blk 10 #09-26"
click at [1197, 362] on div "Tell us more about your payment Enter payment amount SGD 916.20 916.20 Select C…" at bounding box center [784, 224] width 1568 height 1108
click at [1060, 417] on div "Tell us more about your payment Enter payment amount SGD 916.20 916.20 Select C…" at bounding box center [784, 224] width 1568 height 1108
click at [849, 514] on input "Promo or referral code (optional)" at bounding box center [783, 509] width 328 height 31
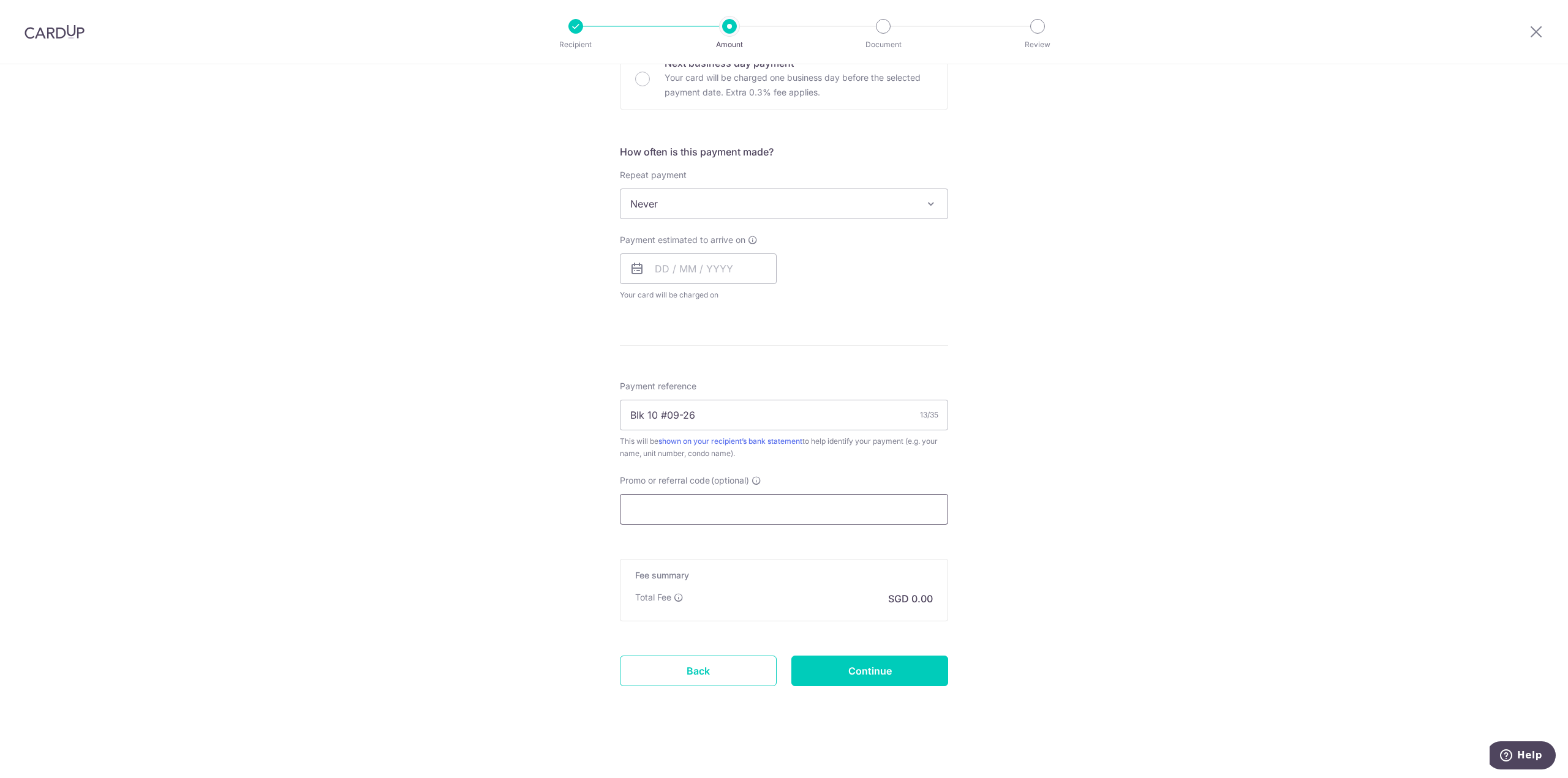
paste input "3NEWR6"
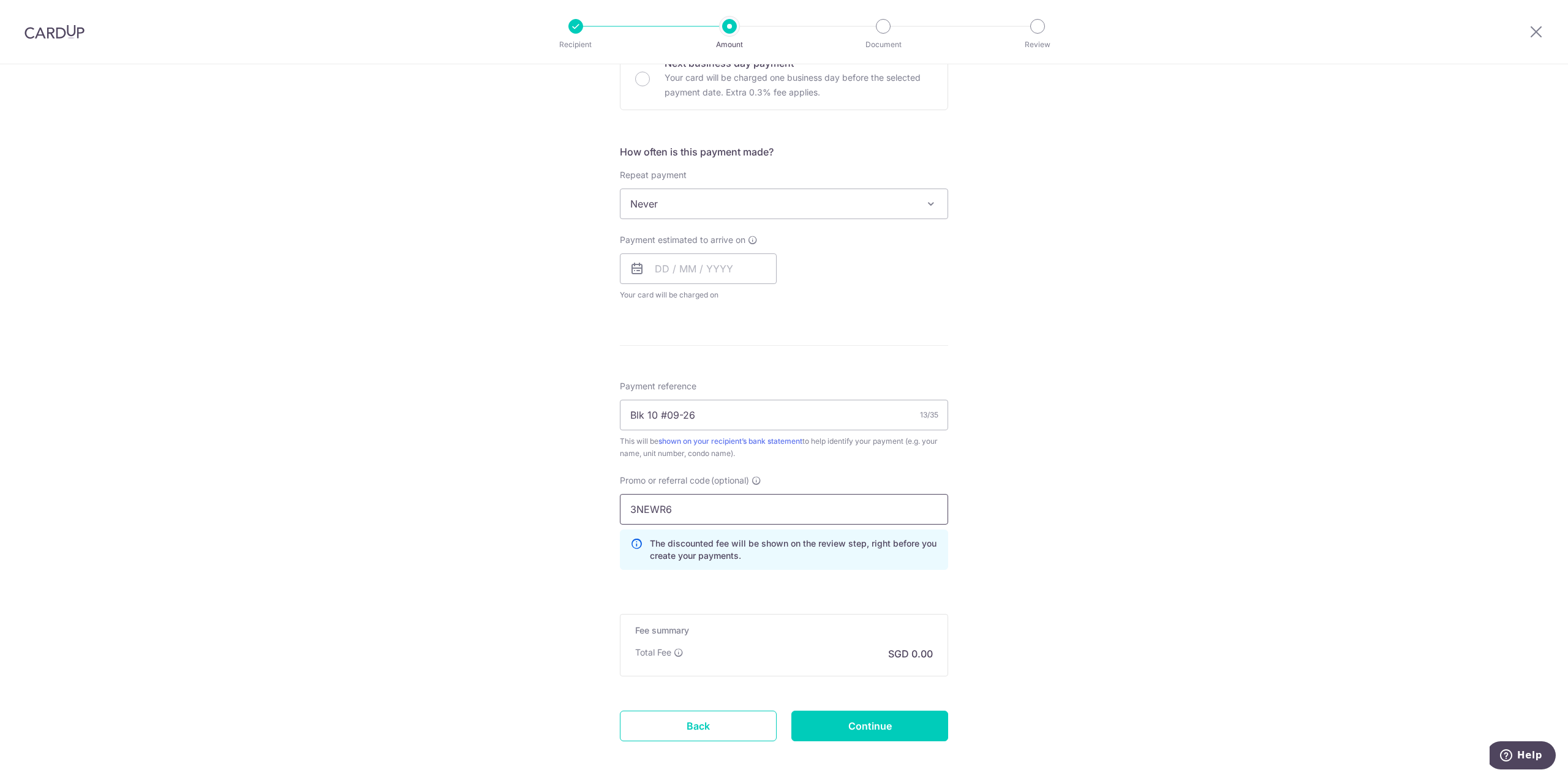
type input "3NEWR6"
click at [1033, 482] on div "Tell us more about your payment Enter payment amount SGD 916.20 916.20 Select C…" at bounding box center [784, 252] width 1568 height 1163
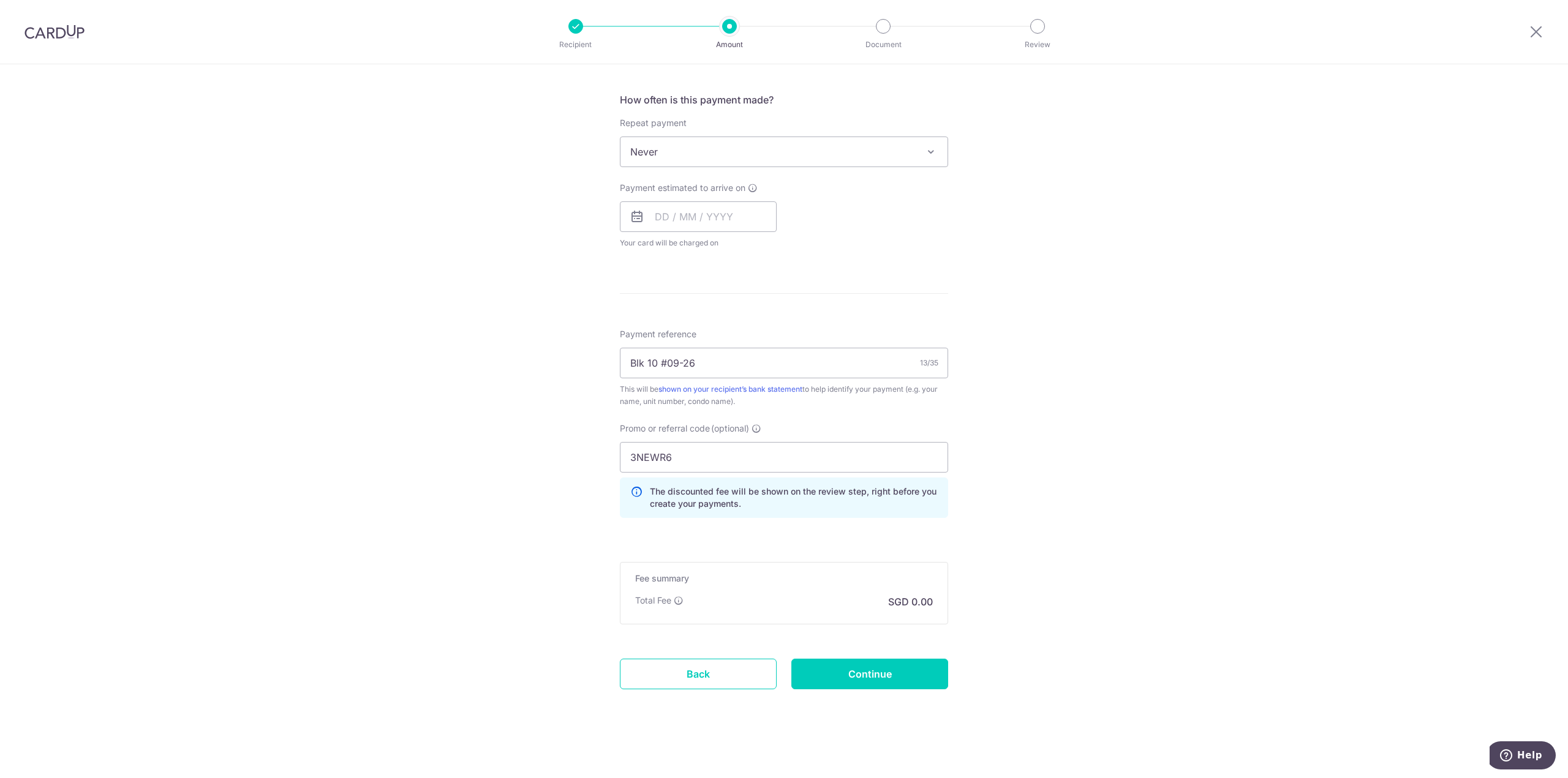
scroll to position [449, 0]
click at [885, 672] on input "Continue" at bounding box center [870, 671] width 157 height 31
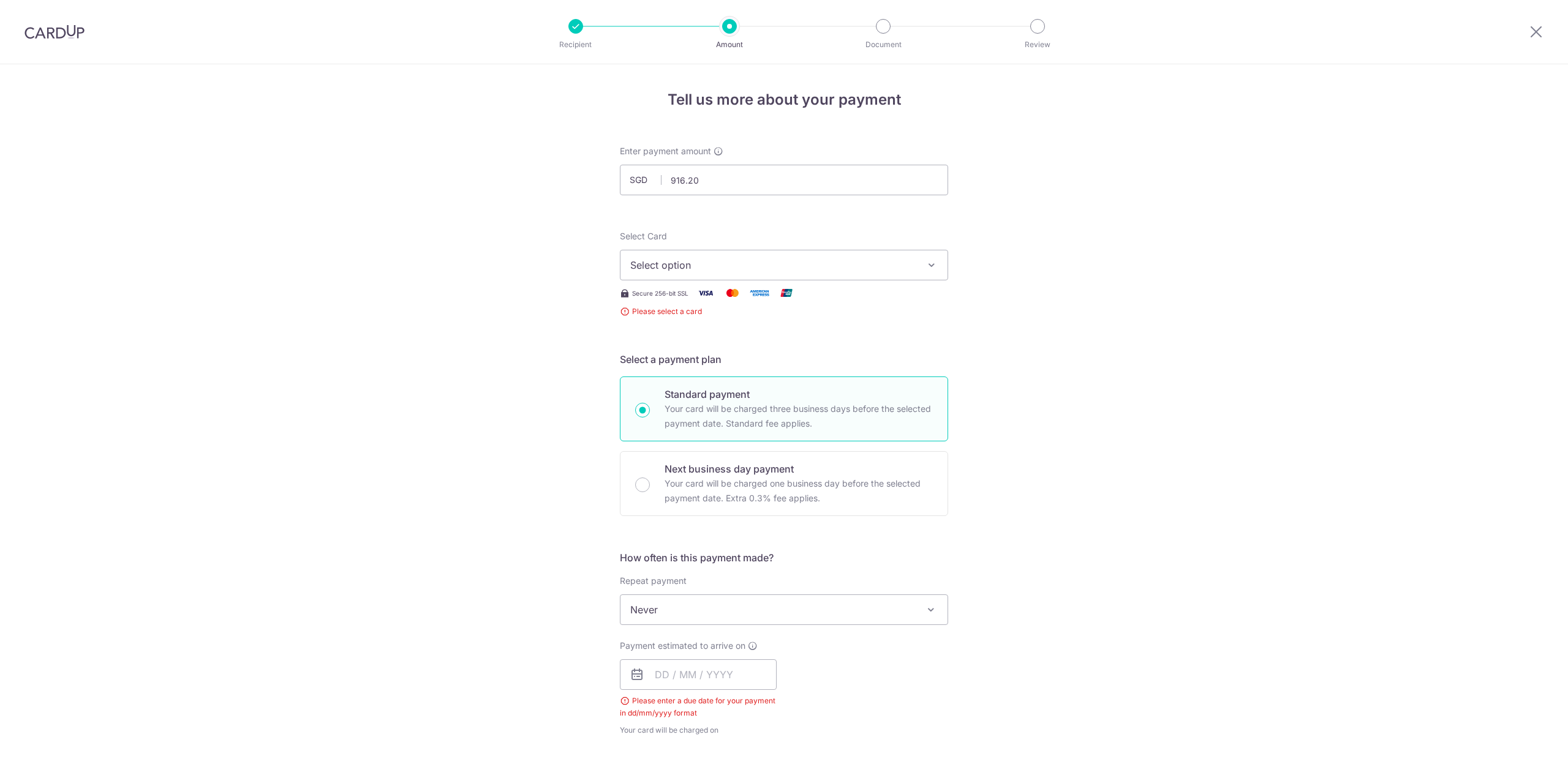
scroll to position [241, 0]
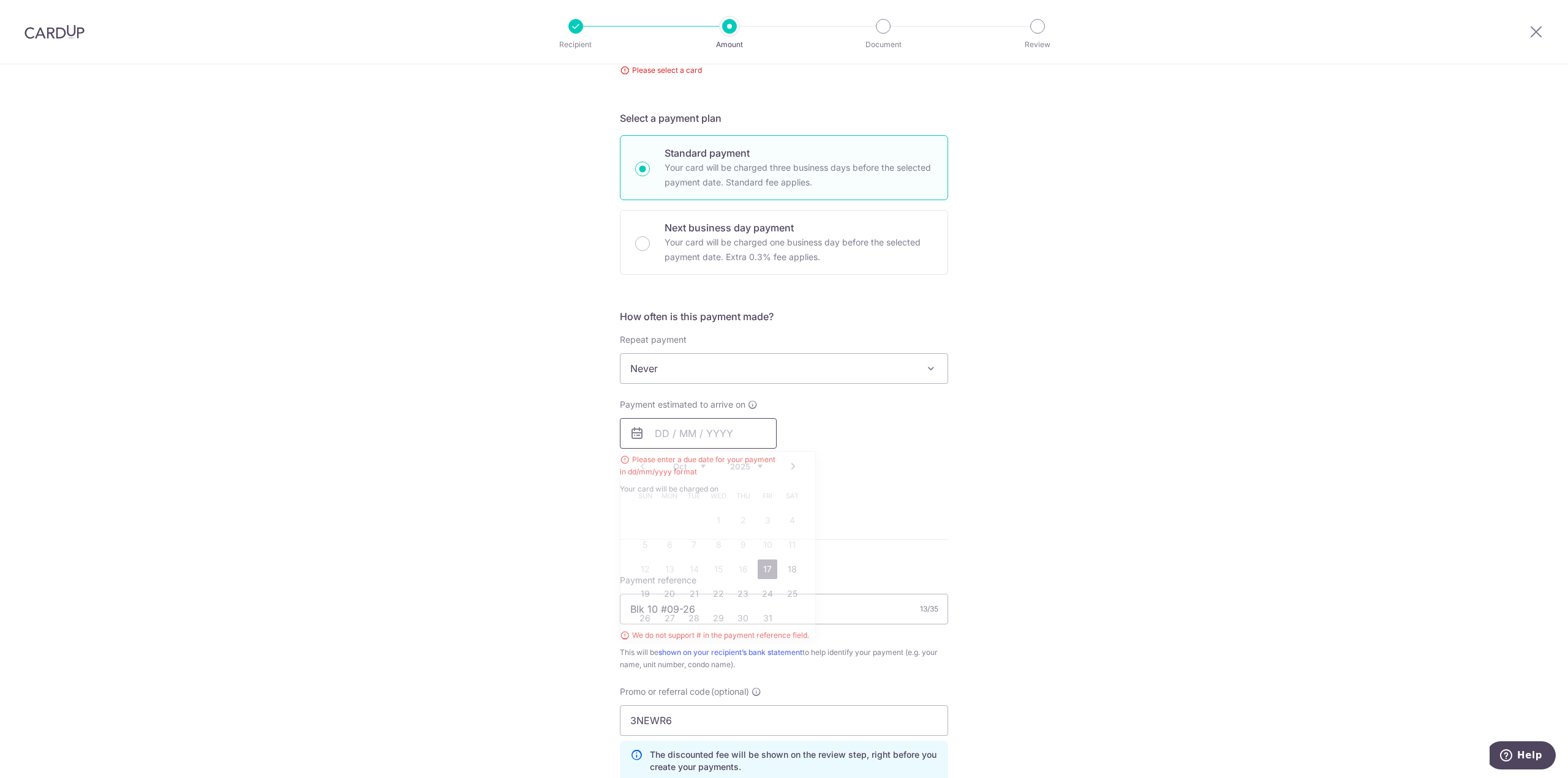
click at [736, 431] on input "text" at bounding box center [698, 433] width 157 height 31
click at [762, 570] on link "17" at bounding box center [768, 569] width 20 height 20
type input "[DATE]"
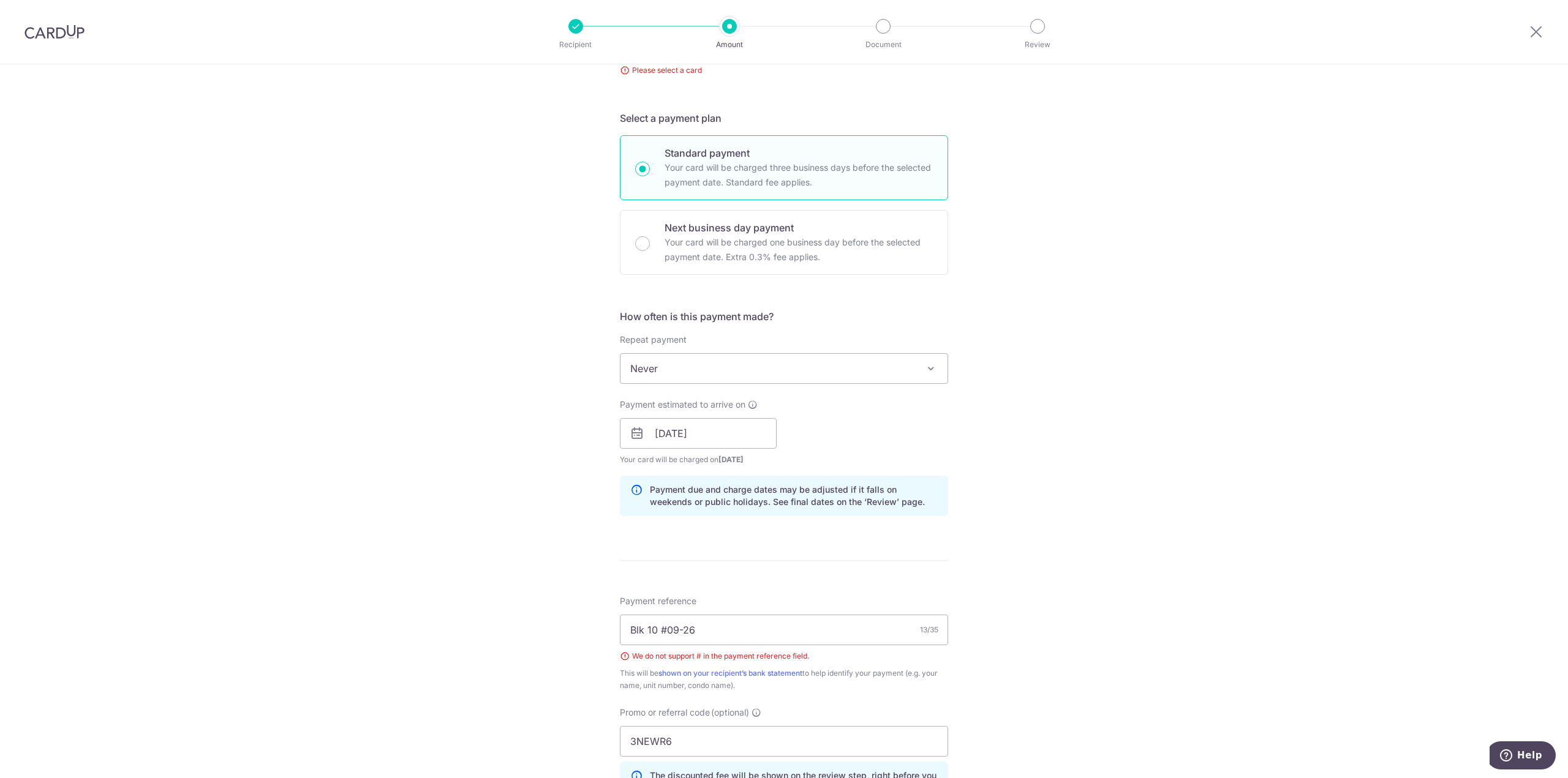
click at [1104, 496] on div "Tell us more about your payment Enter payment amount SGD 916.20 916.20 Select C…" at bounding box center [784, 444] width 1568 height 1243
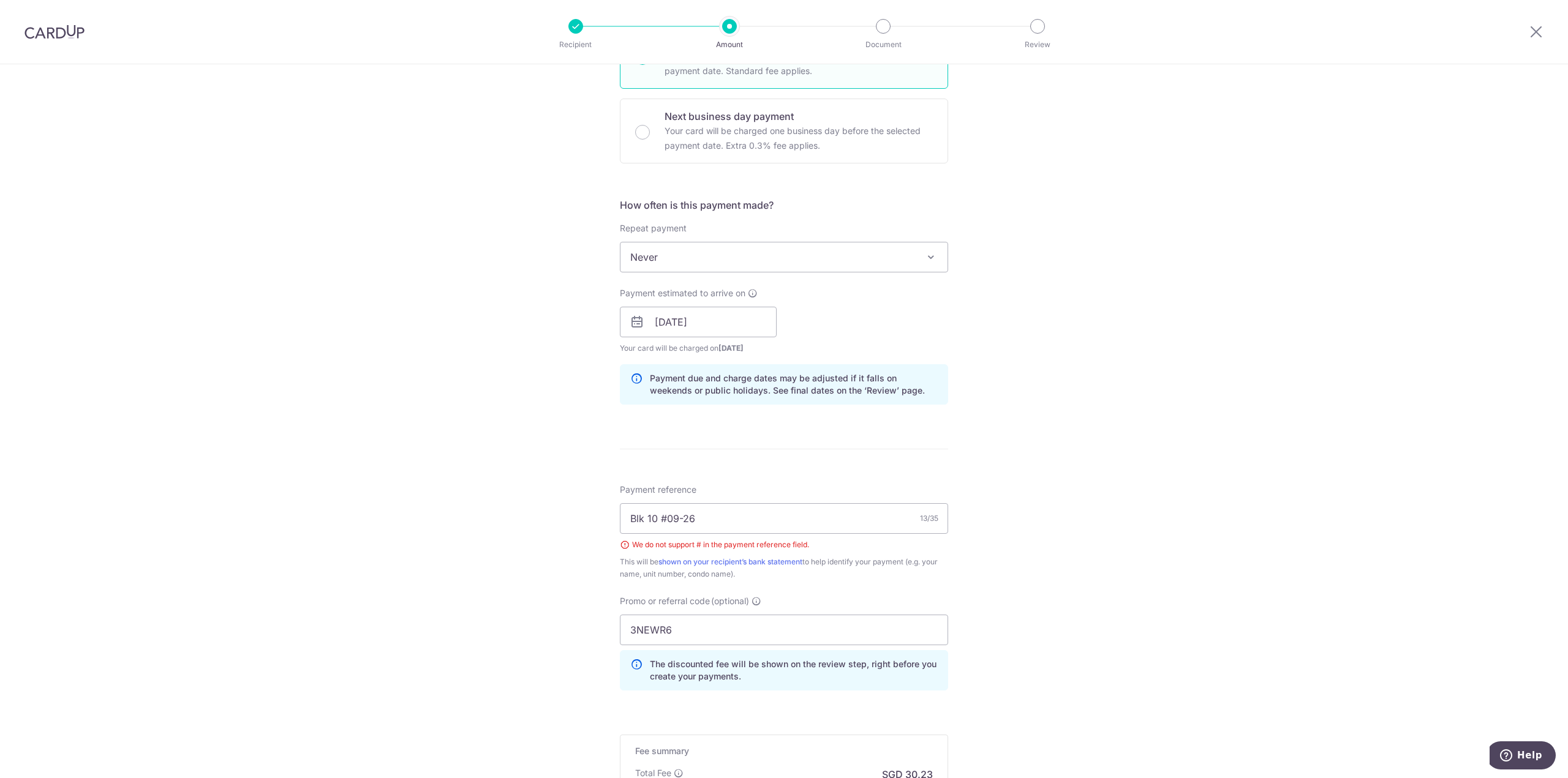
scroll to position [364, 0]
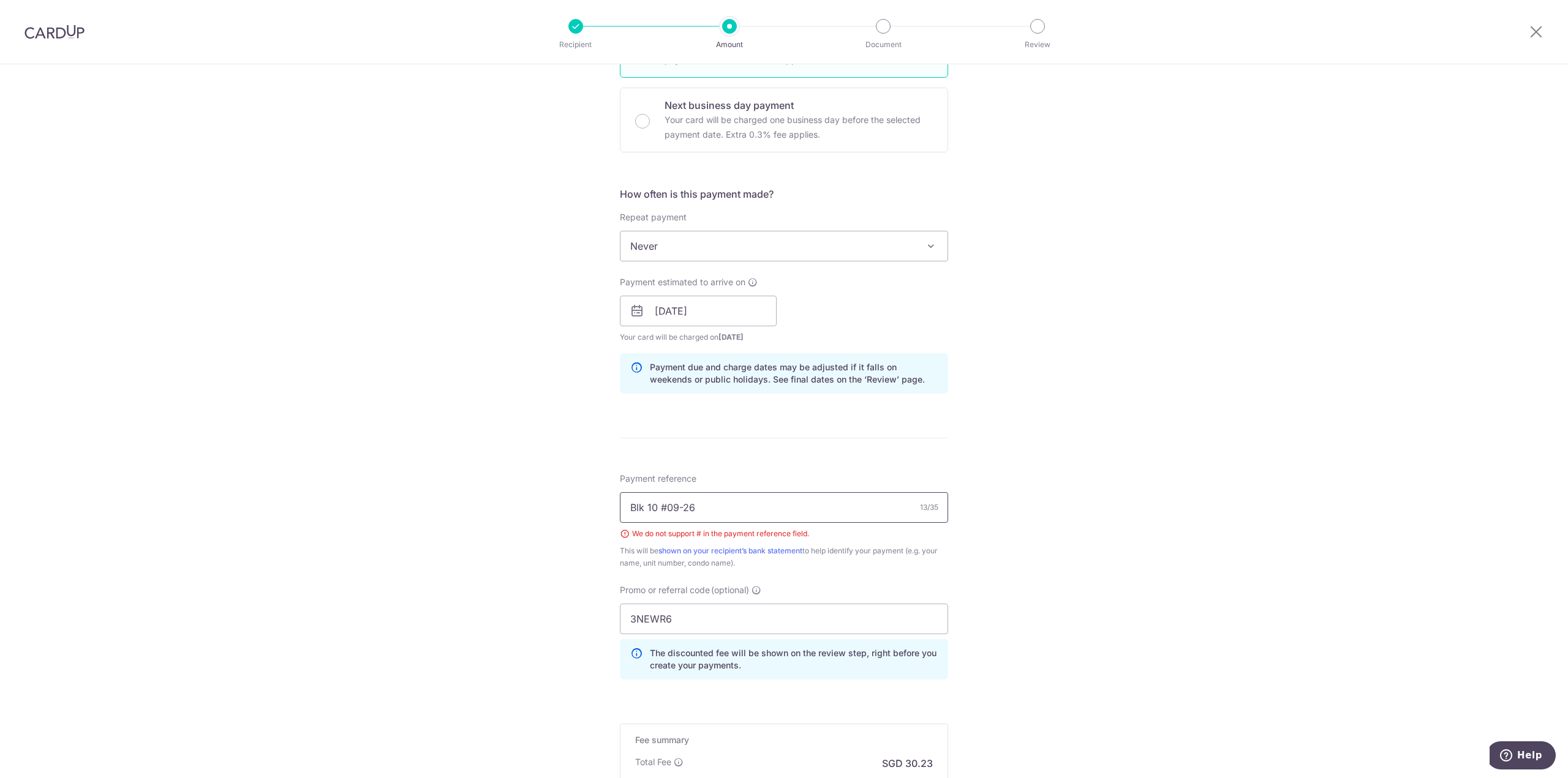
click at [664, 510] on input "Blk 10 #09-26" at bounding box center [783, 507] width 328 height 31
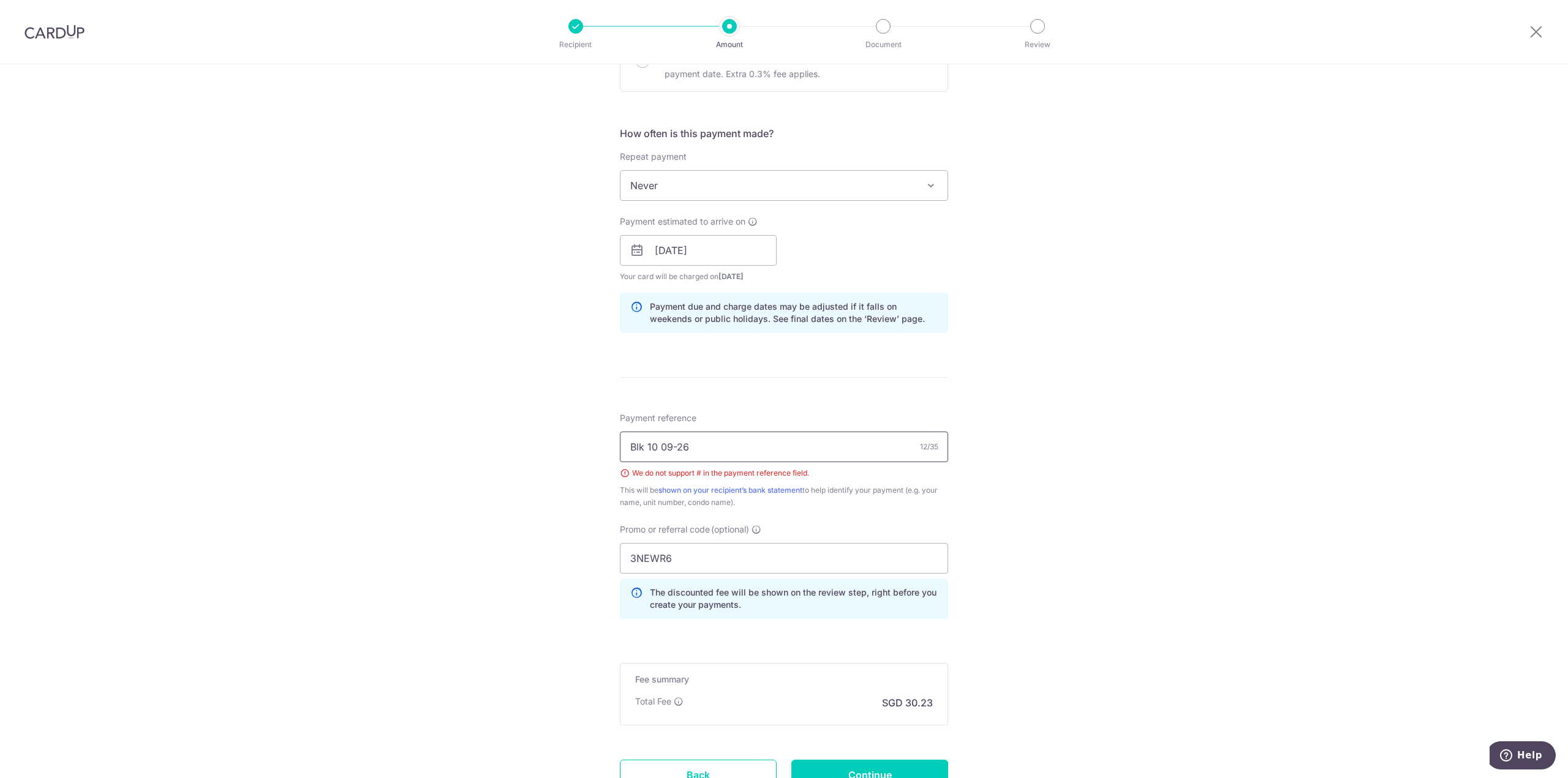
scroll to position [486, 0]
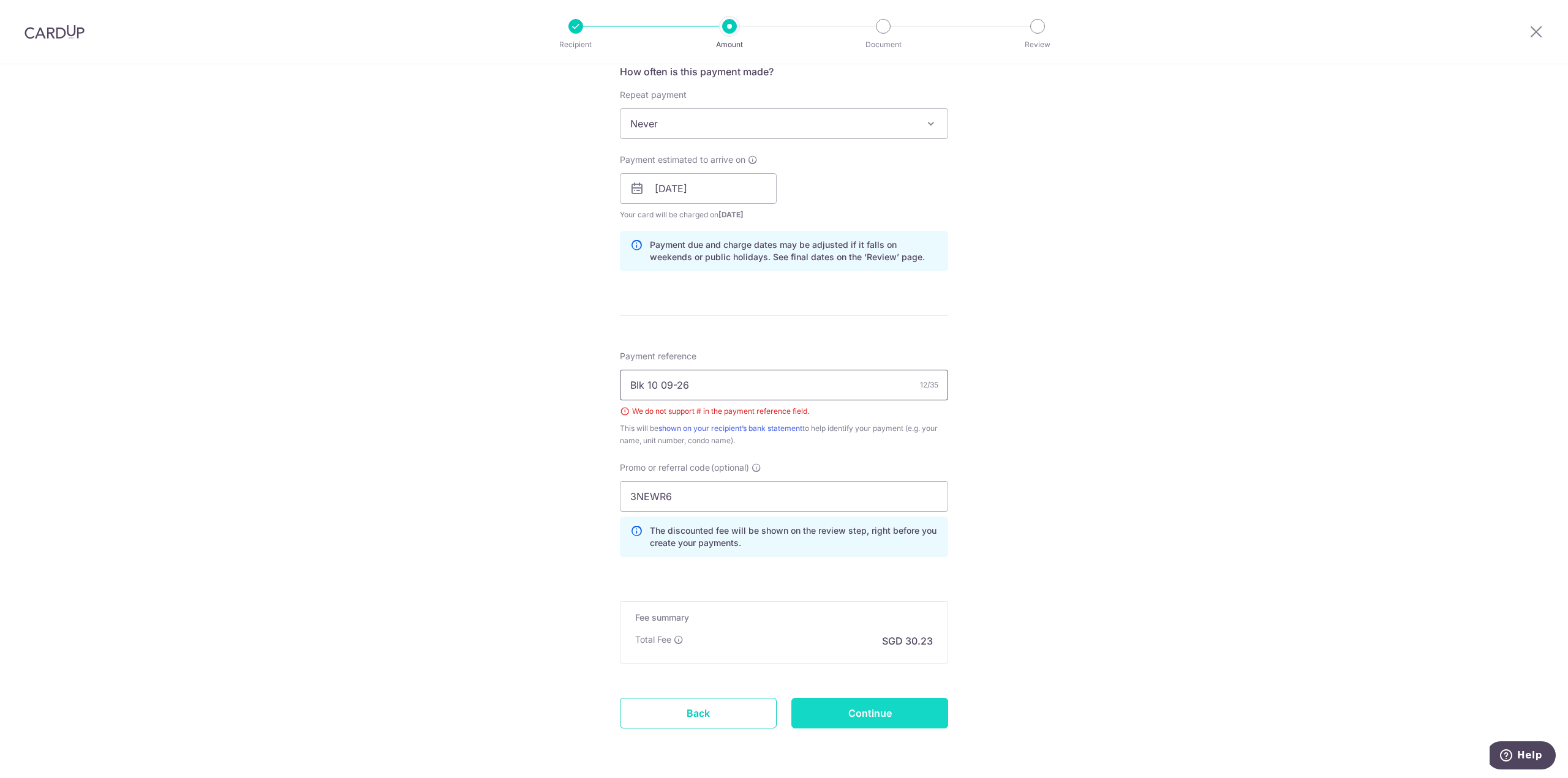
type input "Blk 10 09-26"
click at [884, 713] on input "Continue" at bounding box center [870, 713] width 157 height 31
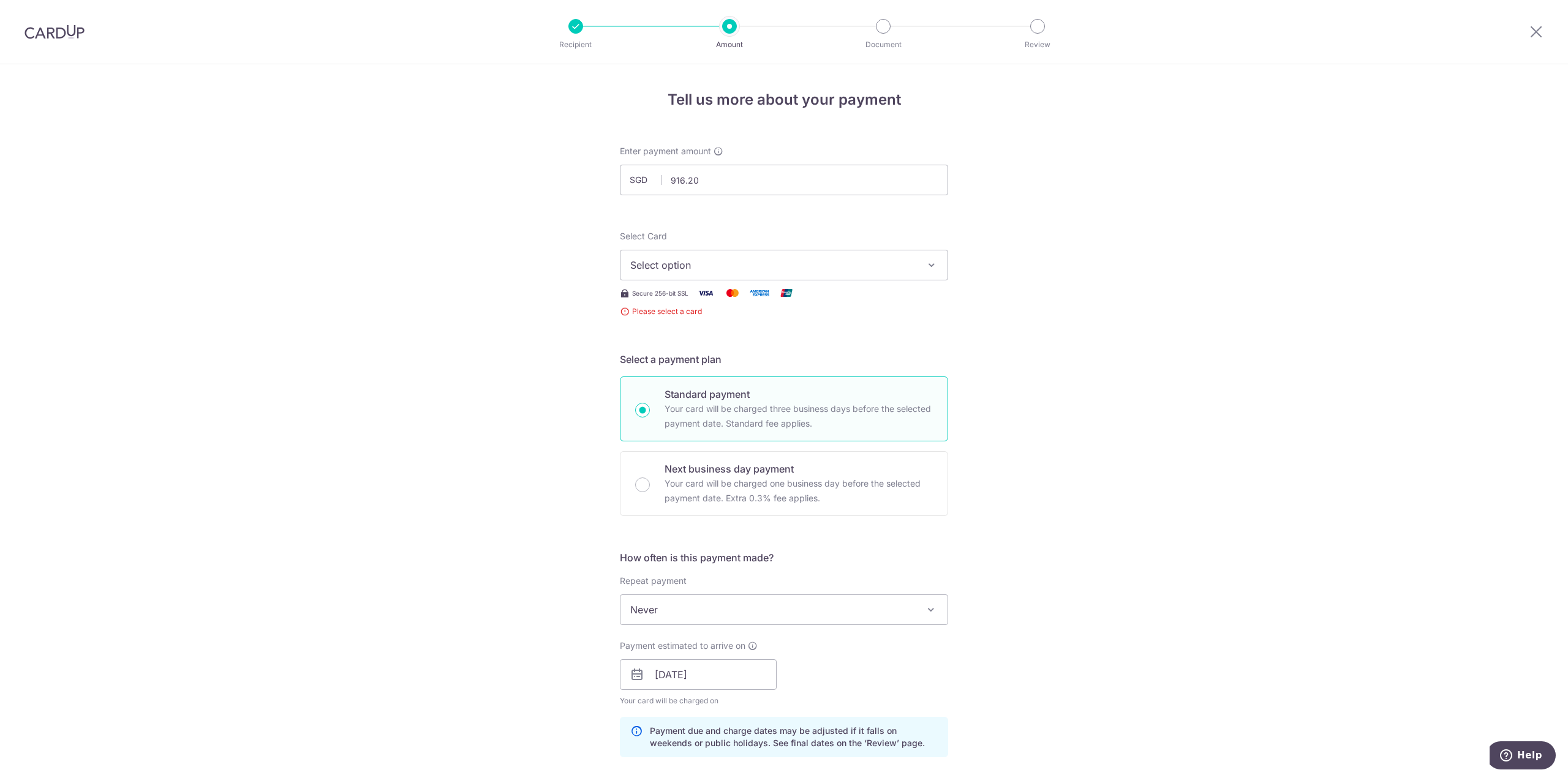
click at [926, 266] on icon "button" at bounding box center [932, 265] width 12 height 12
click at [782, 388] on span "**** 2899" at bounding box center [783, 382] width 307 height 15
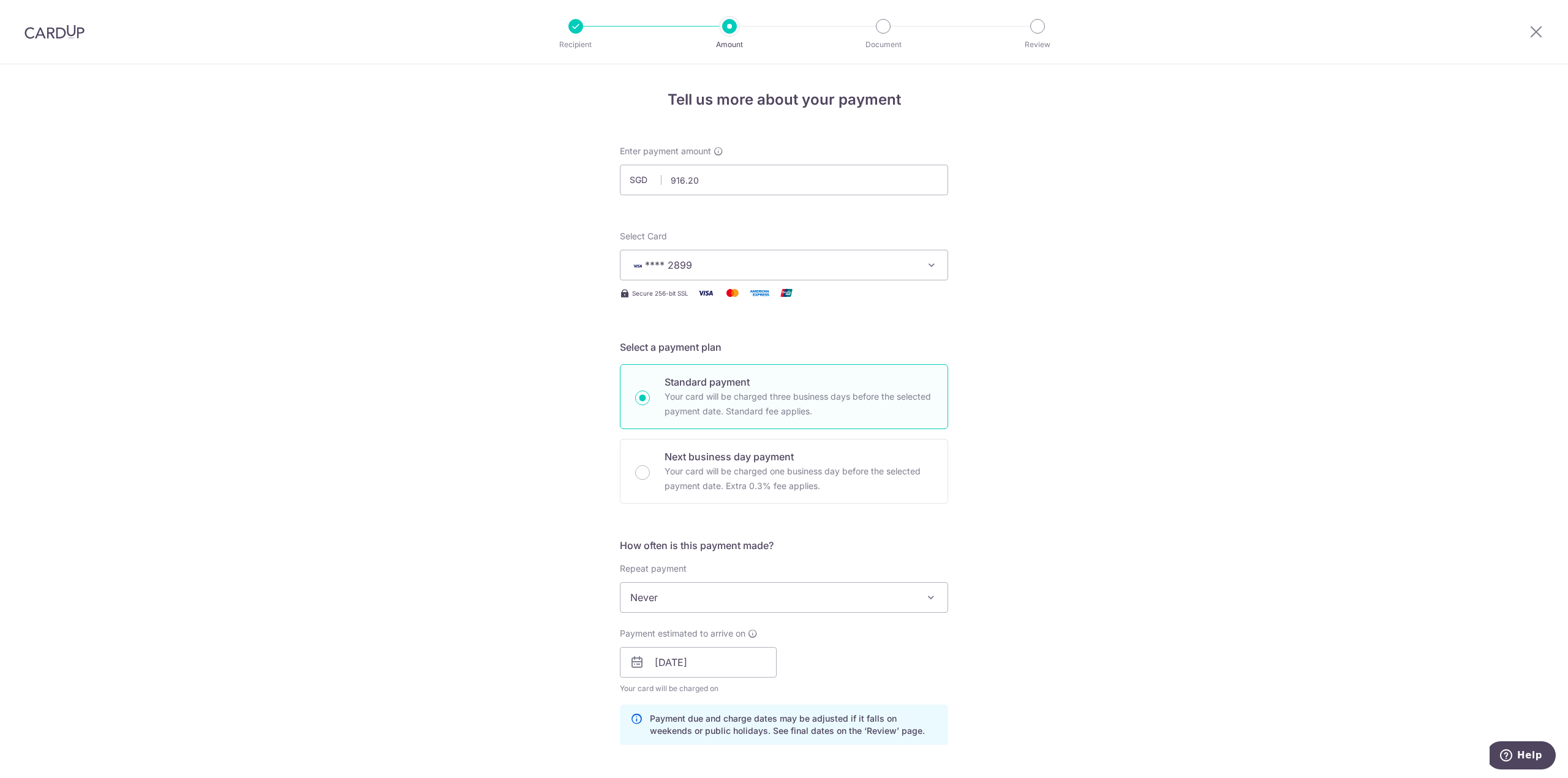
click at [1084, 391] on div "Tell us more about your payment Enter payment amount SGD 916.20 916.20 Select C…" at bounding box center [784, 671] width 1568 height 1213
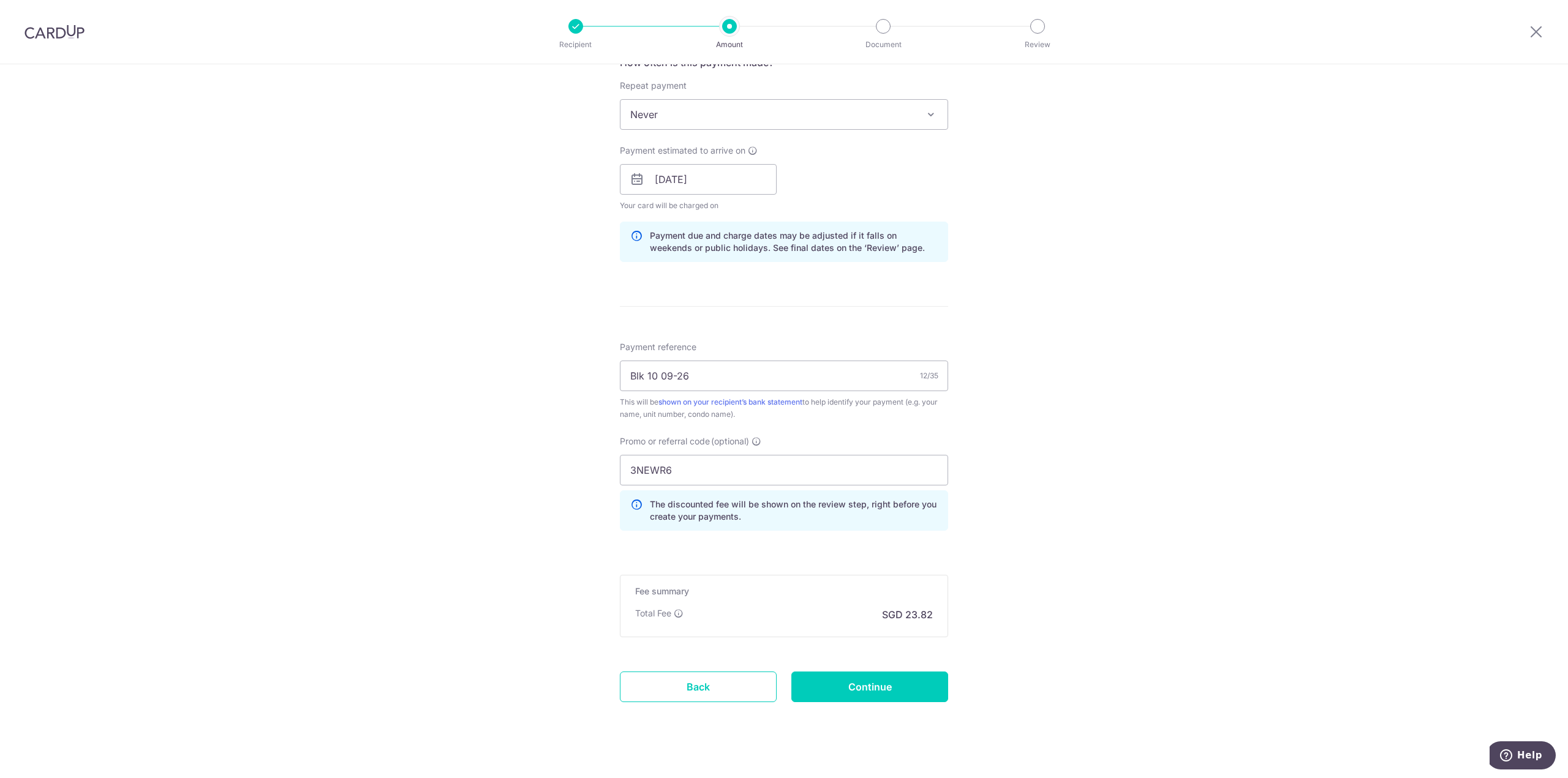
scroll to position [499, 0]
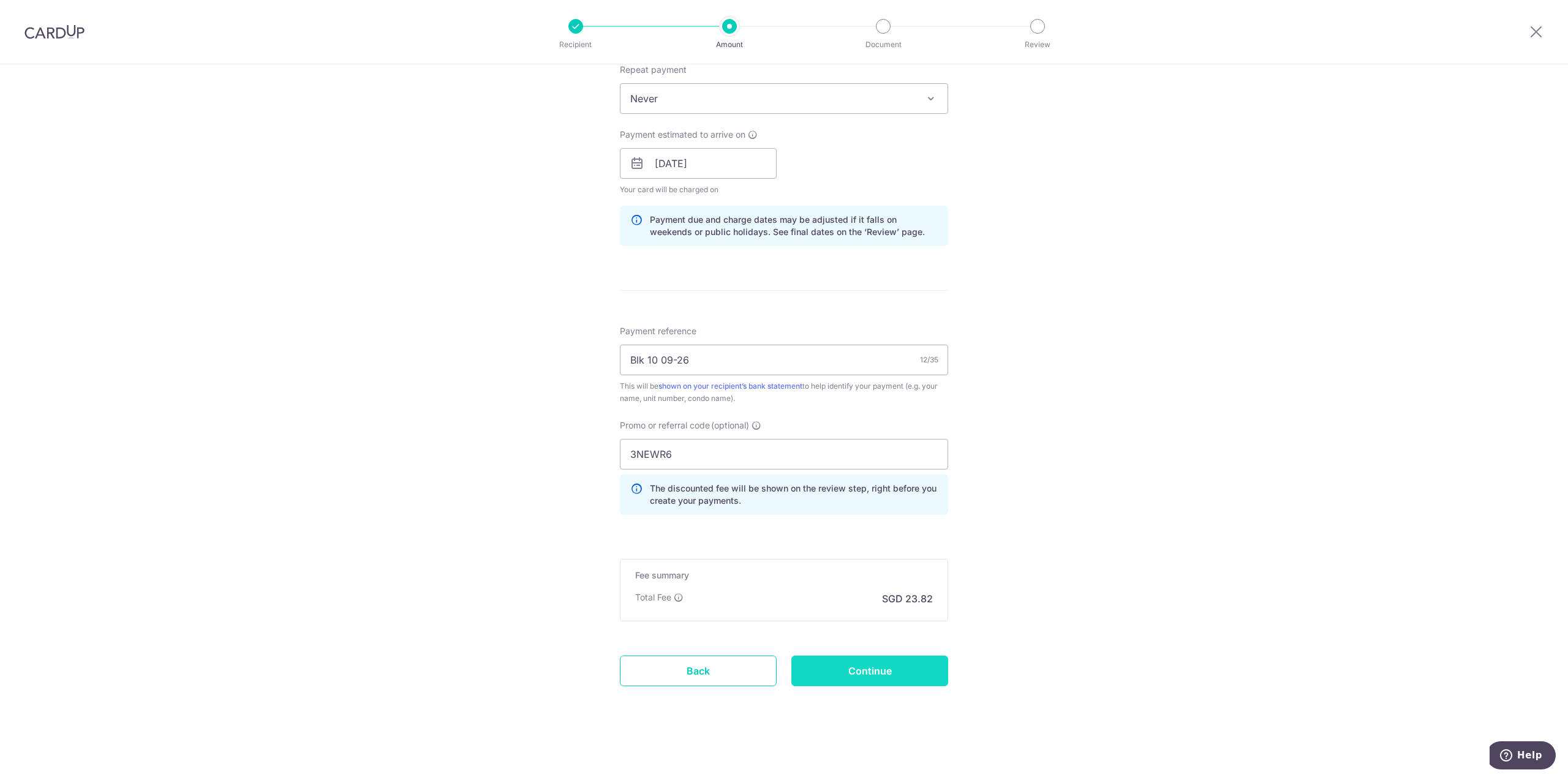
click at [896, 668] on input "Continue" at bounding box center [870, 671] width 157 height 31
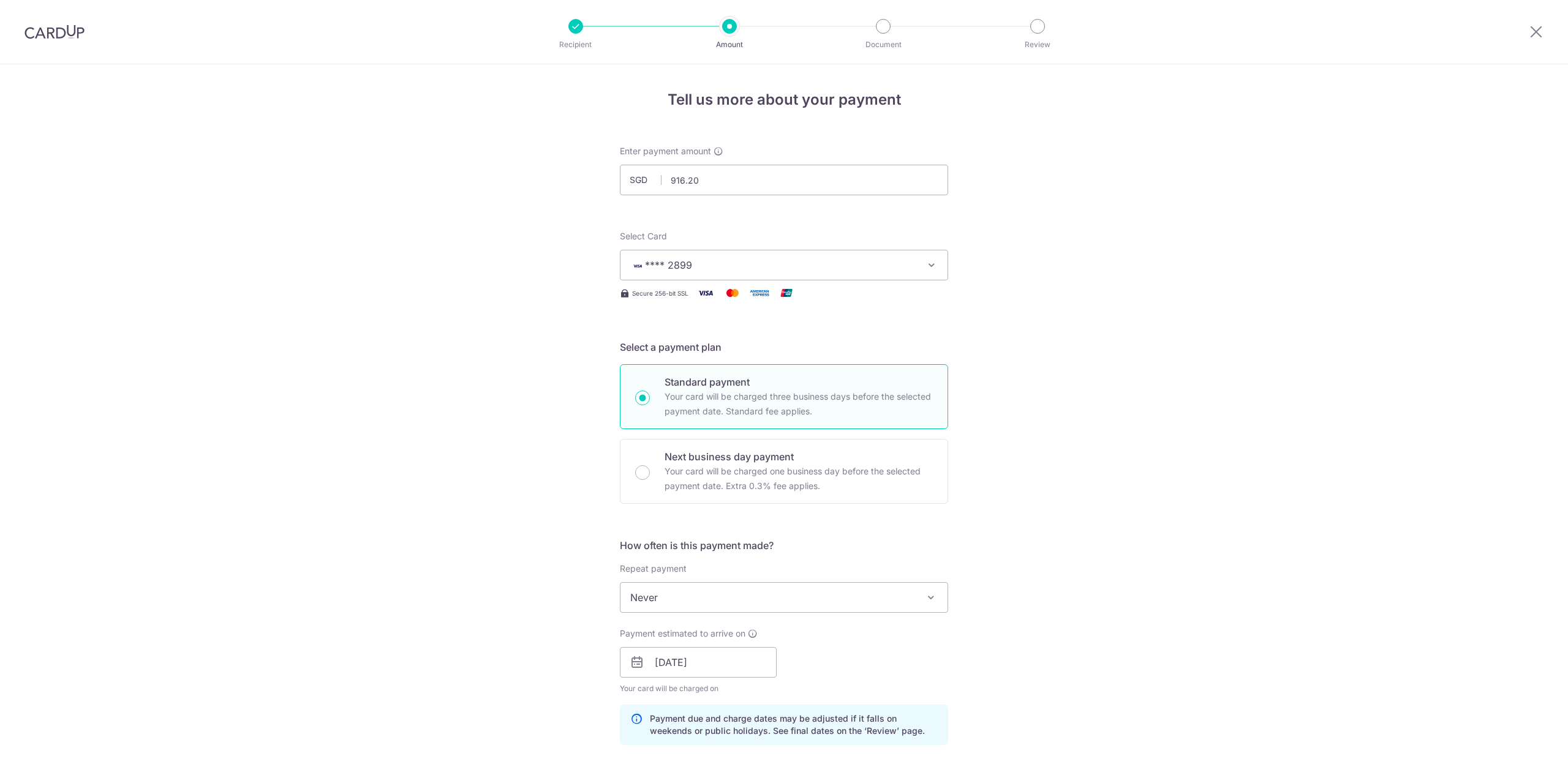
scroll to position [516, 0]
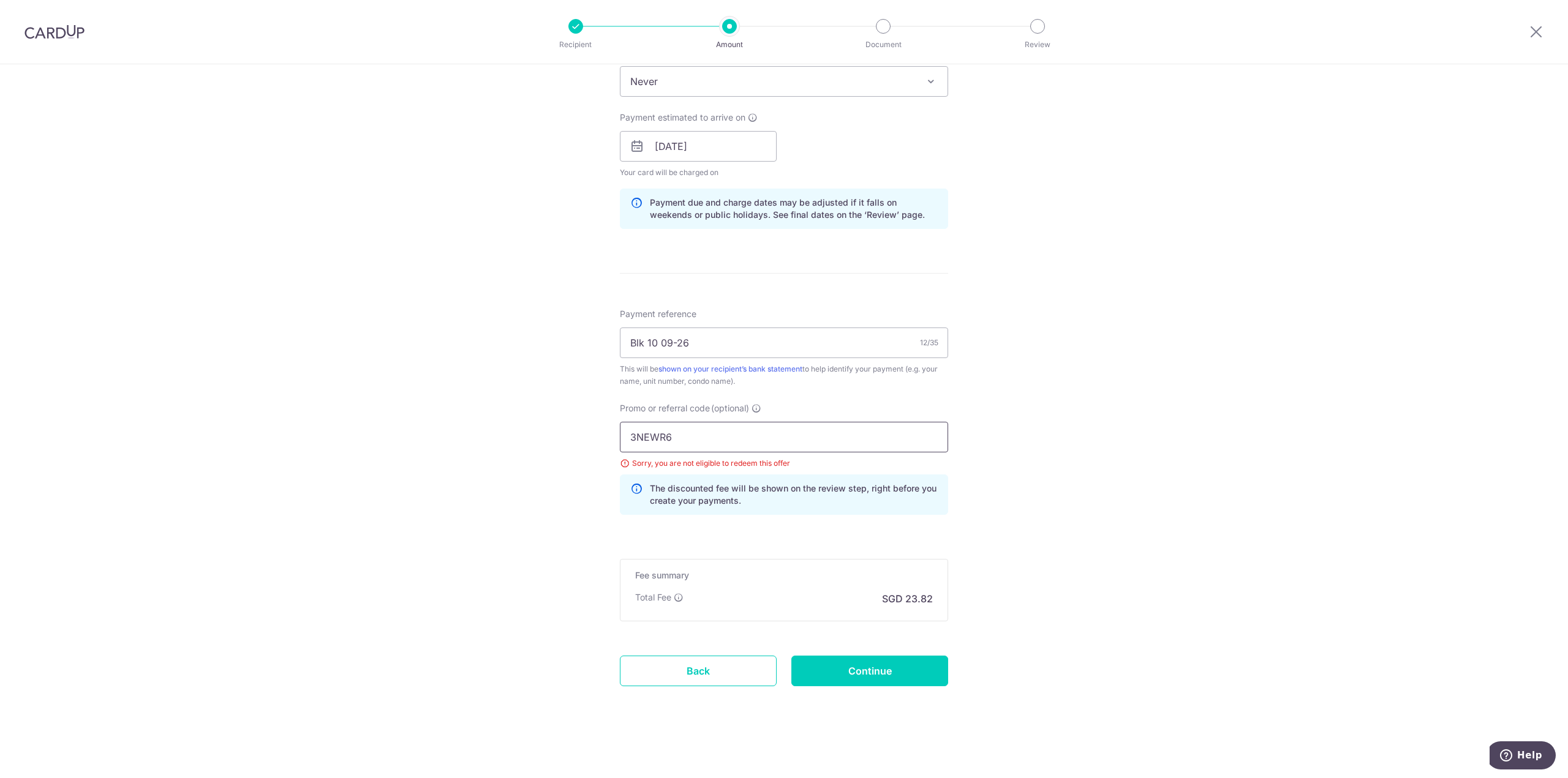
drag, startPoint x: 702, startPoint y: 441, endPoint x: 430, endPoint y: 432, distance: 272.1
click at [432, 433] on div "Tell us more about your payment Enter payment amount SGD 916.20 916.20 Select C…" at bounding box center [784, 163] width 1568 height 1230
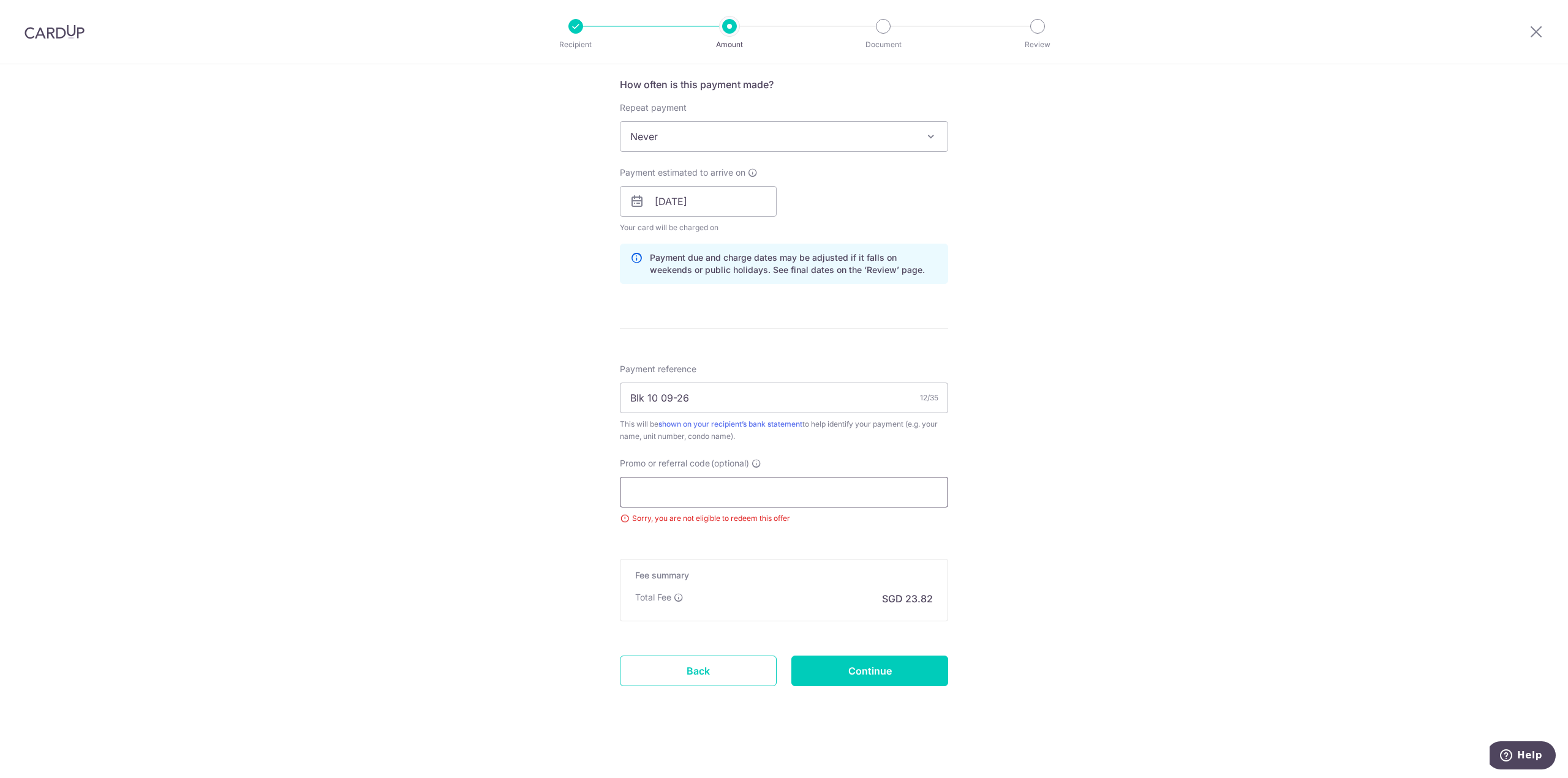
scroll to position [461, 0]
click at [1069, 412] on div "Tell us more about your payment Enter payment amount SGD 916.20 916.20 Select C…" at bounding box center [784, 191] width 1568 height 1175
click at [894, 675] on input "Continue" at bounding box center [870, 671] width 157 height 31
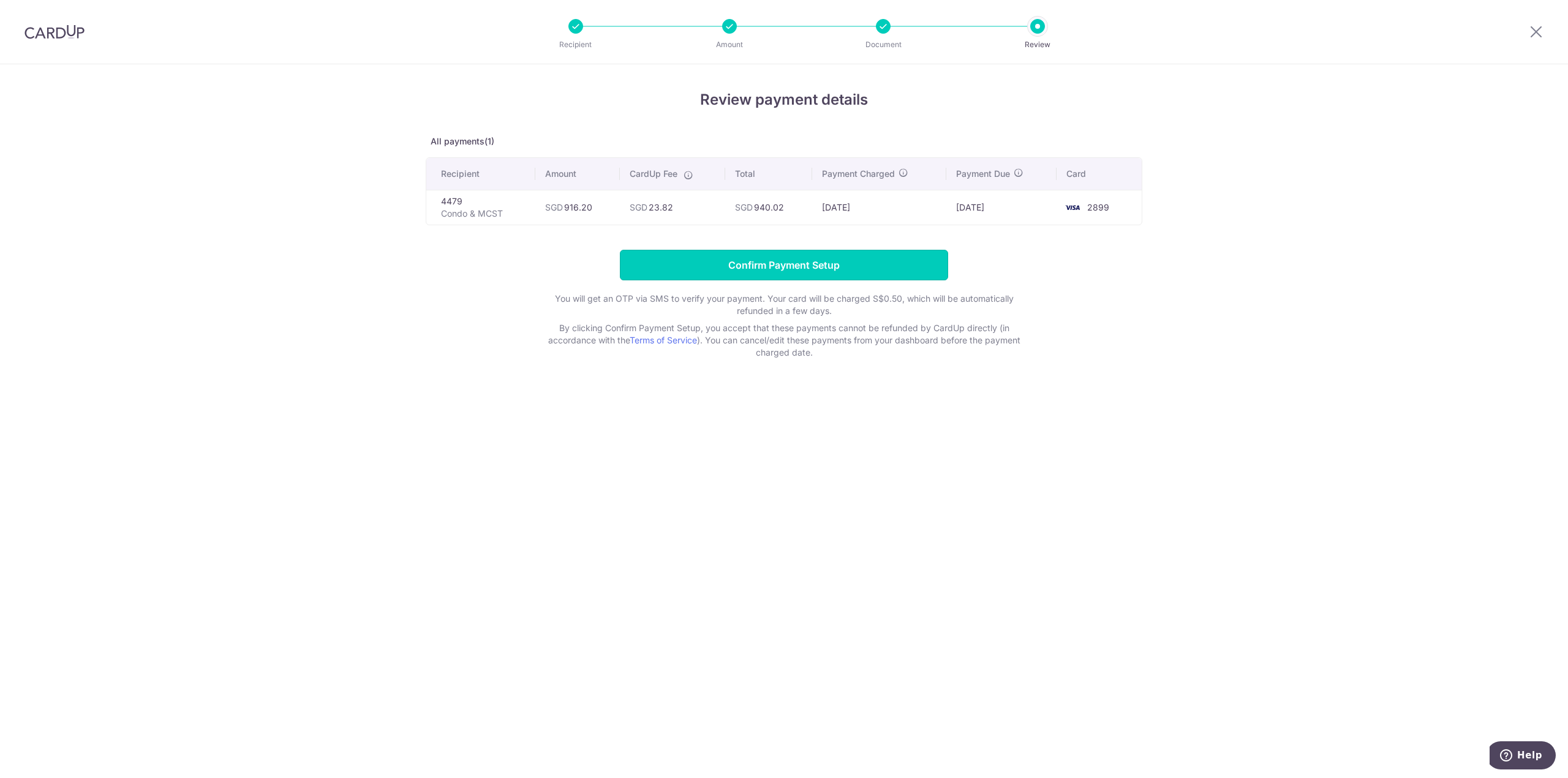
click at [775, 266] on input "Confirm Payment Setup" at bounding box center [783, 265] width 328 height 31
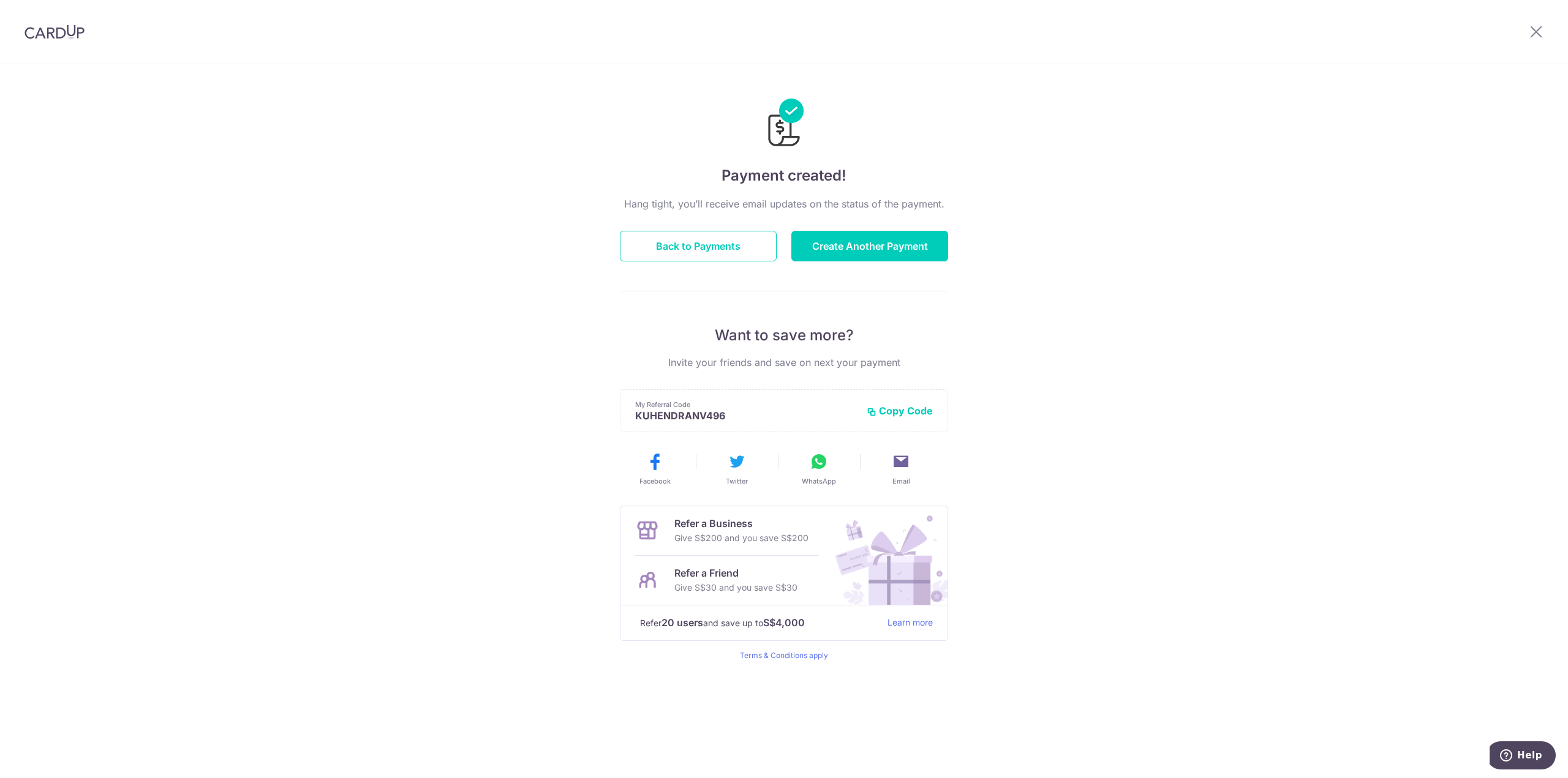
click at [1547, 27] on div at bounding box center [1536, 32] width 64 height 64
click at [1538, 33] on icon at bounding box center [1536, 31] width 15 height 15
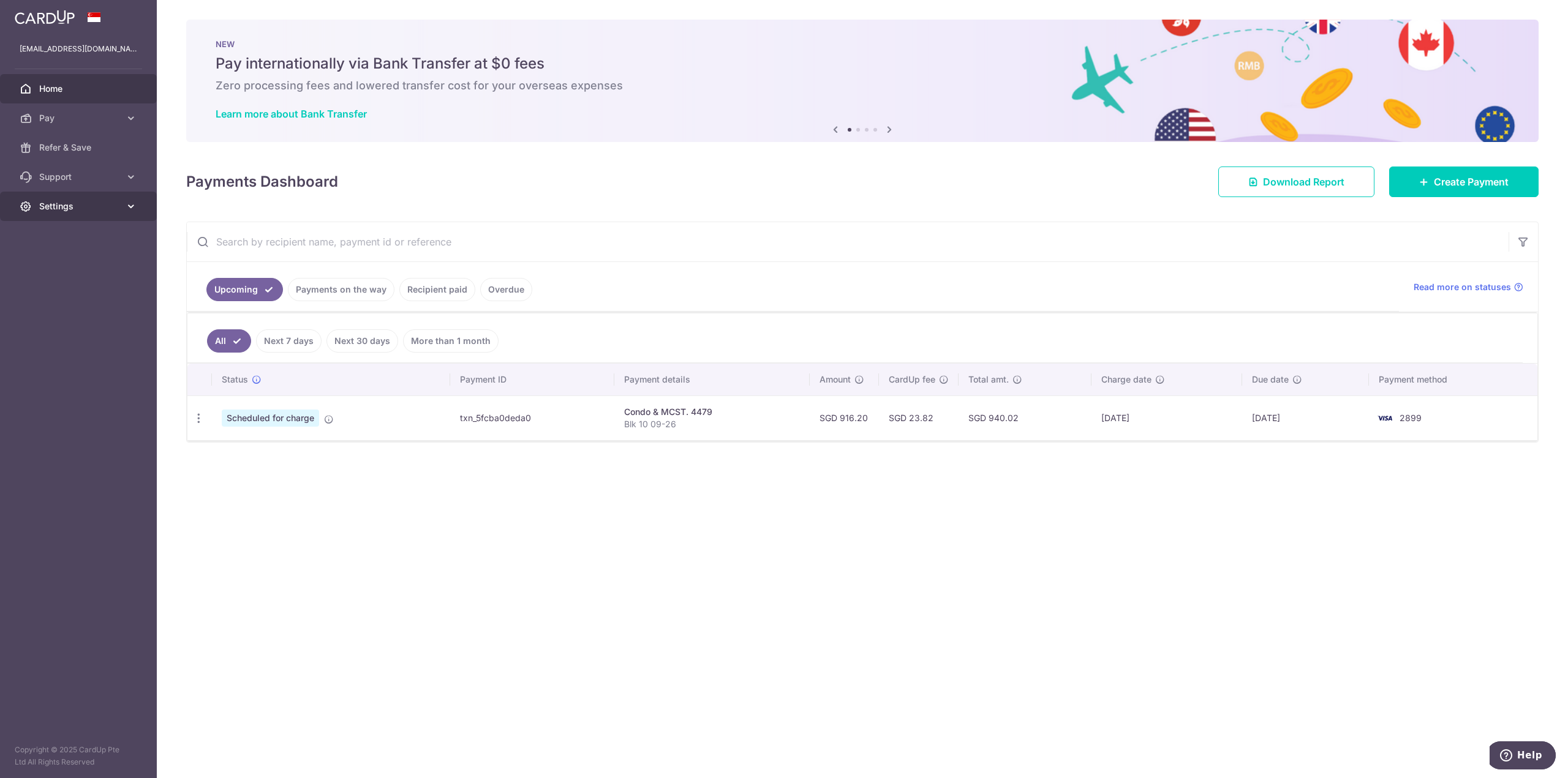
click at [125, 206] on icon at bounding box center [131, 206] width 12 height 12
click at [61, 262] on span "Logout" at bounding box center [80, 265] width 81 height 12
